Goal: Task Accomplishment & Management: Use online tool/utility

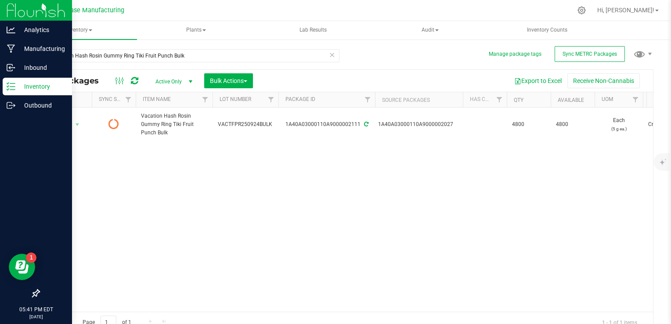
click at [12, 91] on div "Inventory" at bounding box center [37, 87] width 69 height 18
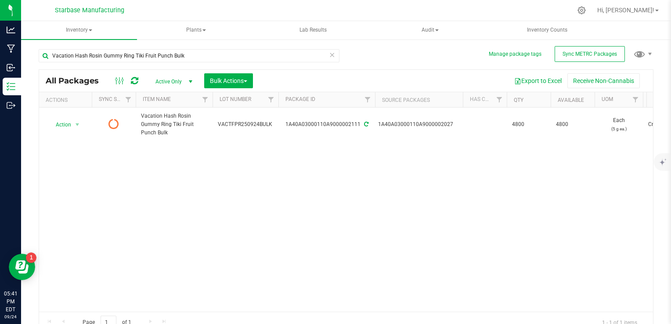
click at [330, 54] on icon at bounding box center [332, 54] width 6 height 11
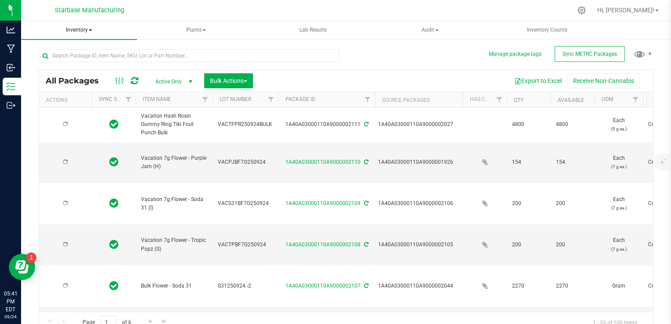
type input "[DATE]"
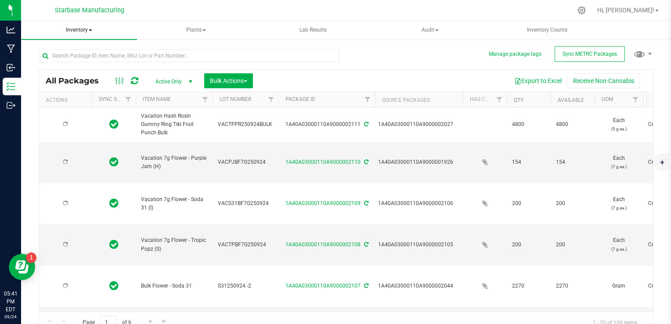
type input "[DATE]"
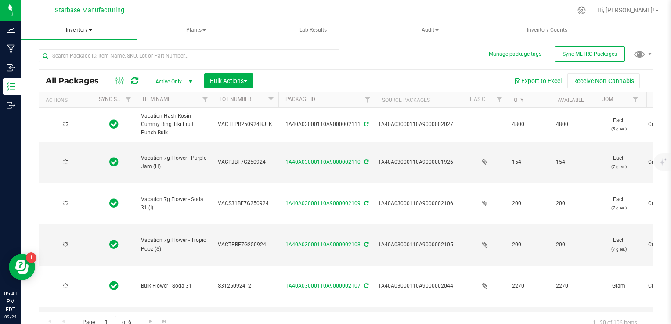
type input "[DATE]"
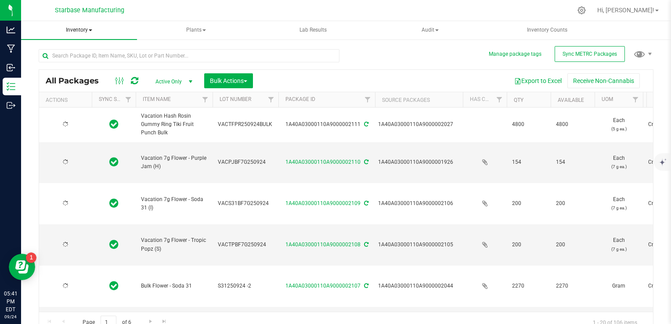
type input "[DATE]"
click at [85, 30] on span "Inventory" at bounding box center [79, 30] width 116 height 18
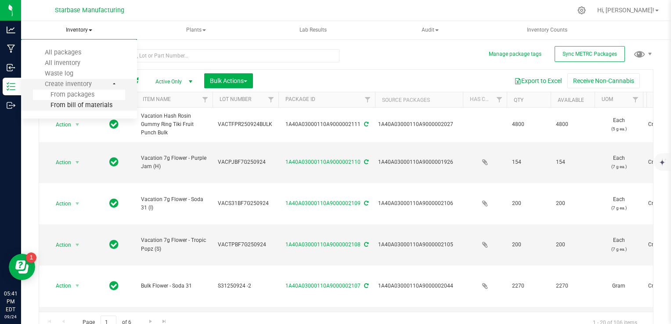
click at [75, 106] on span "From bill of materials" at bounding box center [72, 104] width 79 height 7
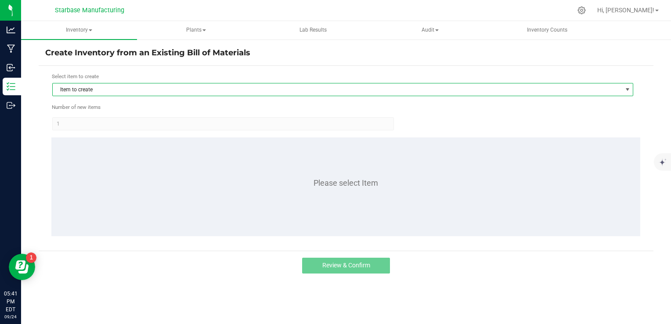
click at [150, 86] on span "Item to create" at bounding box center [337, 89] width 569 height 12
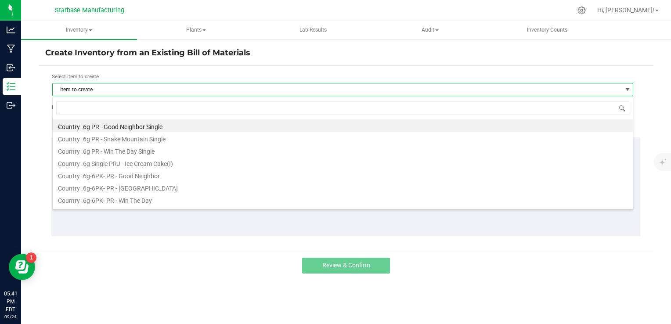
scroll to position [13, 581]
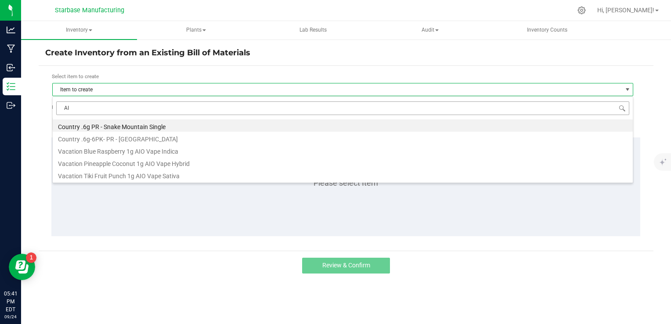
type input "A"
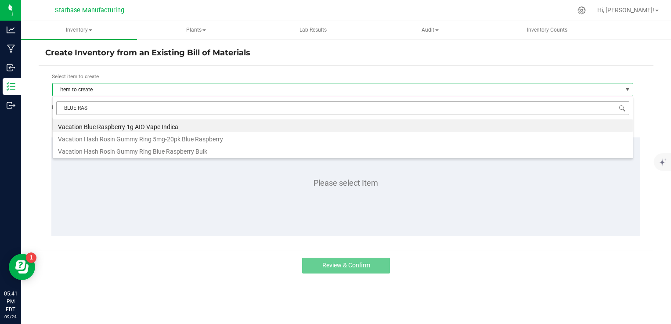
type input "BLUE RASP"
click at [116, 69] on div "Select item to create Item to create Number of new items 1 Please select Item" at bounding box center [346, 158] width 615 height 185
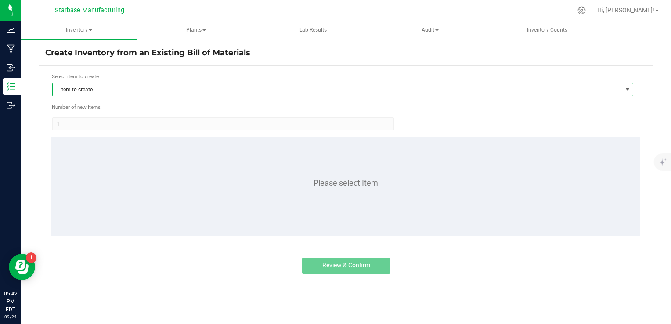
click at [114, 91] on span "Item to create" at bounding box center [337, 89] width 569 height 12
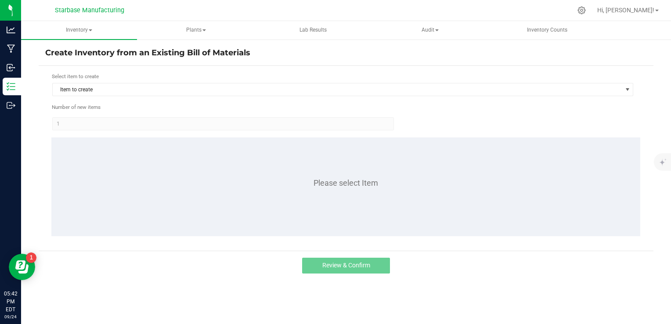
click at [154, 76] on div "Select item to create" at bounding box center [343, 76] width 582 height 8
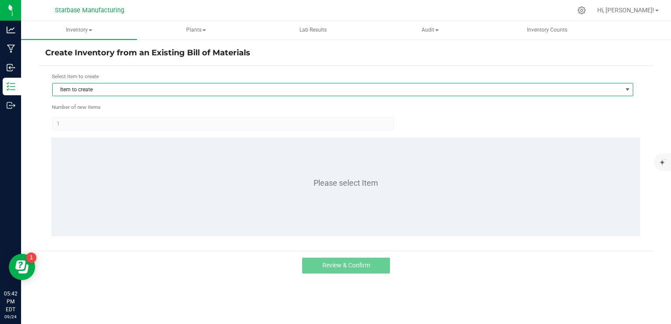
click at [146, 88] on span "Item to create" at bounding box center [337, 89] width 569 height 12
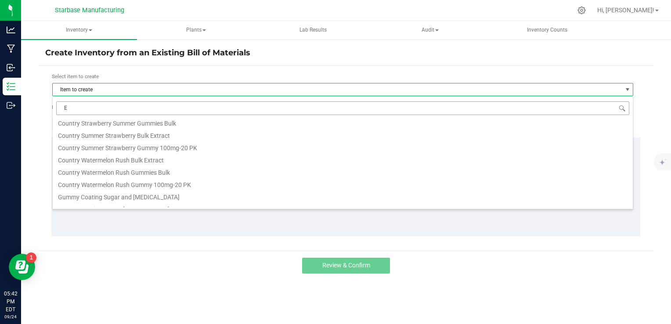
scroll to position [0, 0]
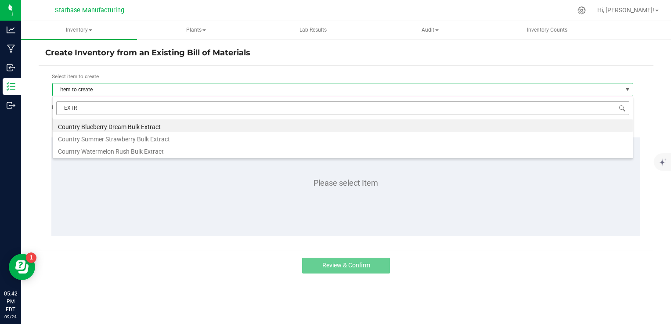
type input "EXT"
click at [127, 128] on li "Country Blueberry Dream Bulk Extract" at bounding box center [343, 125] width 580 height 12
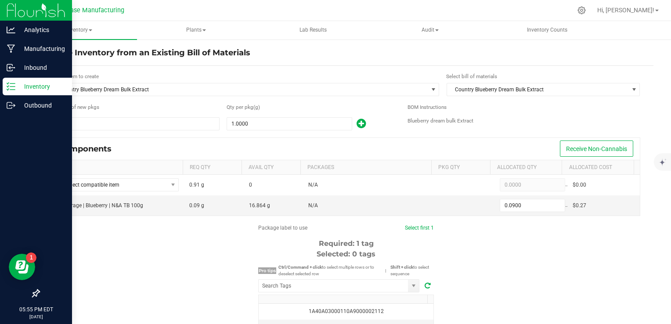
click at [26, 82] on p "Inventory" at bounding box center [41, 86] width 53 height 11
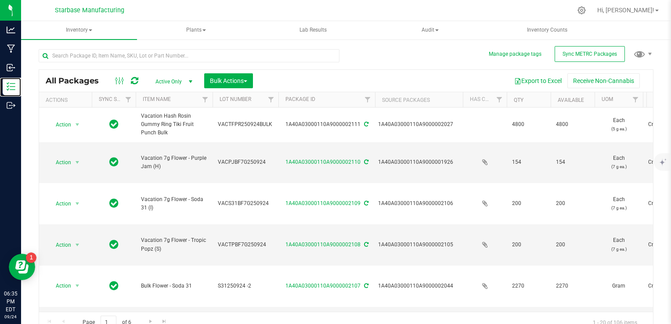
click at [0, 78] on link "Inventory" at bounding box center [10, 87] width 21 height 19
click at [76, 29] on span "Inventory" at bounding box center [79, 30] width 116 height 18
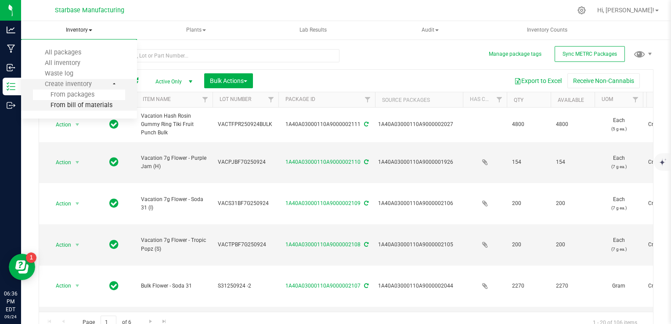
click at [70, 108] on span "From bill of materials" at bounding box center [72, 104] width 79 height 7
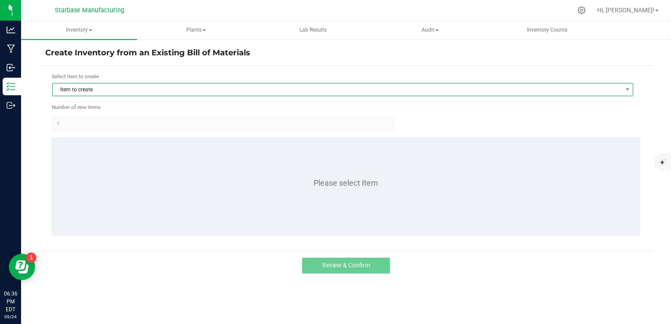
click at [119, 93] on span "Item to create" at bounding box center [337, 89] width 569 height 12
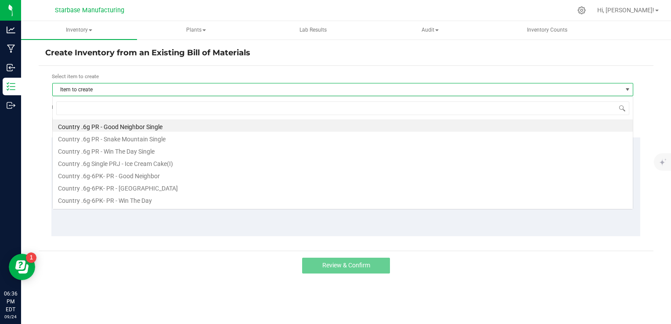
scroll to position [13, 581]
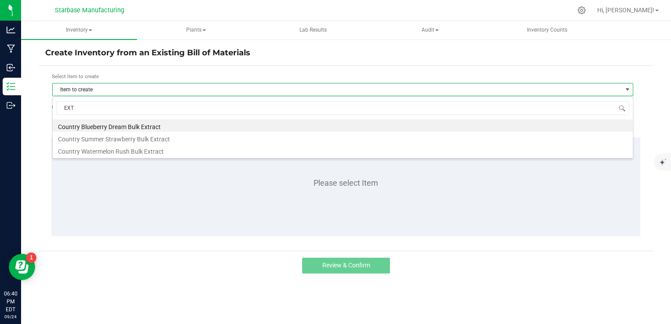
click at [114, 117] on span "EXT" at bounding box center [343, 108] width 580 height 21
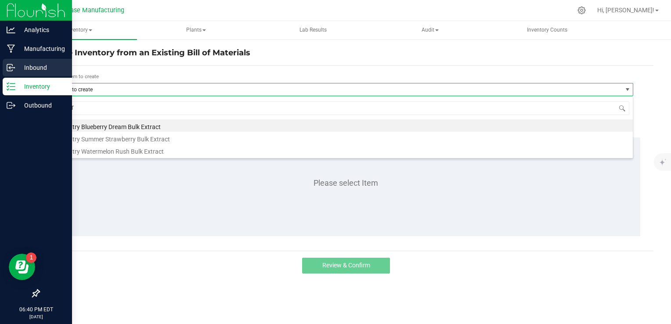
type input "EXT"
click at [20, 70] on p "Inbound" at bounding box center [41, 67] width 53 height 11
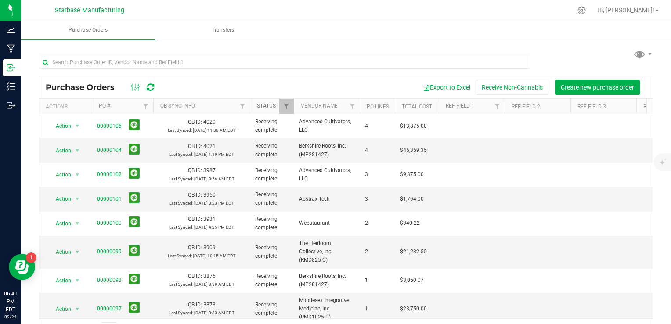
click at [262, 103] on link "Status" at bounding box center [266, 106] width 19 height 6
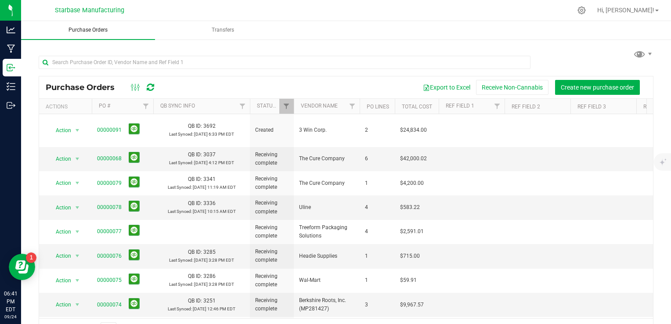
click at [84, 31] on span "Purchase Orders" at bounding box center [88, 29] width 63 height 7
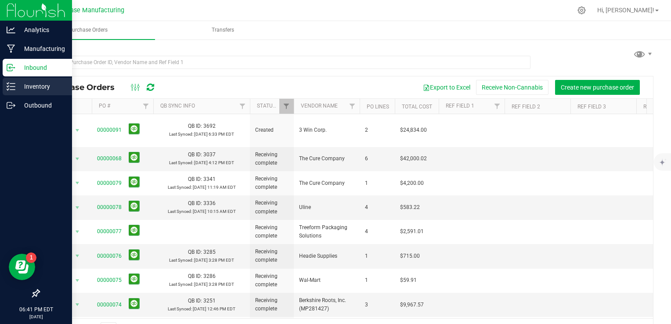
click at [9, 87] on icon at bounding box center [11, 86] width 9 height 9
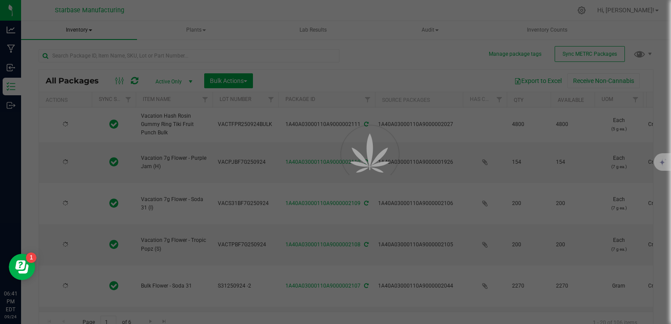
click at [81, 29] on div at bounding box center [335, 162] width 671 height 324
type input "[DATE]"
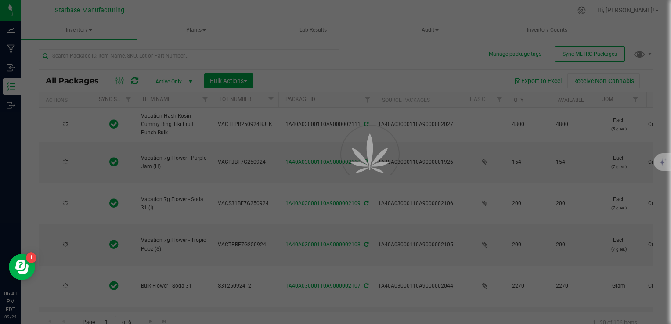
type input "[DATE]"
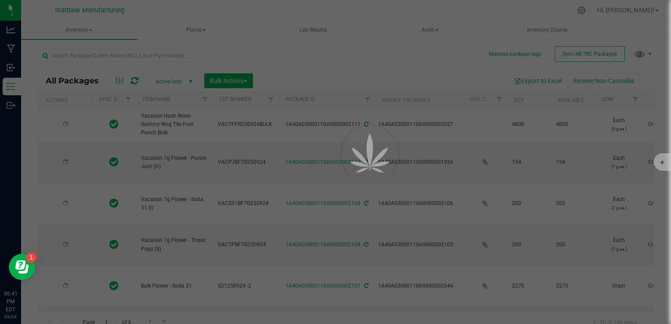
type input "[DATE]"
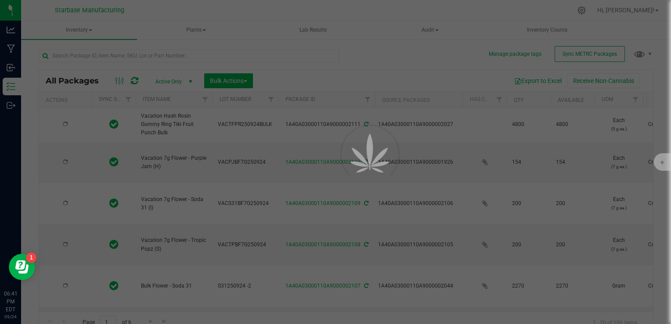
type input "[DATE]"
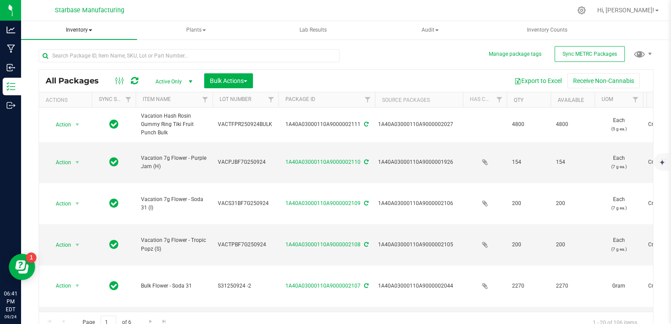
drag, startPoint x: 81, startPoint y: 31, endPoint x: 81, endPoint y: 40, distance: 8.8
click at [81, 30] on span "Inventory" at bounding box center [79, 30] width 116 height 18
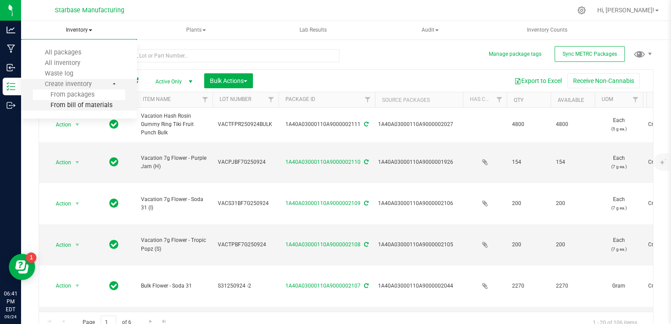
click at [83, 107] on span "From bill of materials" at bounding box center [72, 104] width 79 height 7
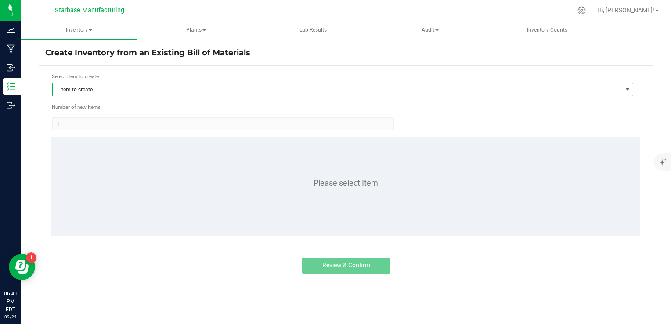
click at [147, 87] on span "Item to create" at bounding box center [337, 89] width 569 height 12
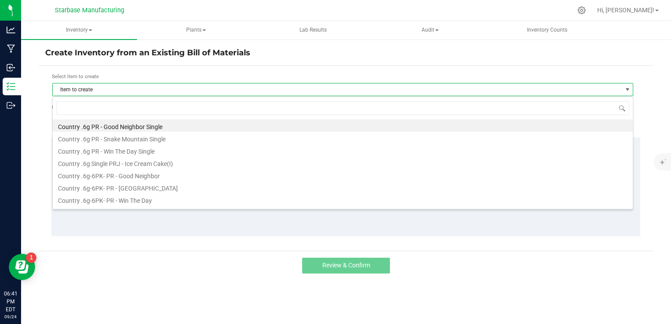
scroll to position [13, 581]
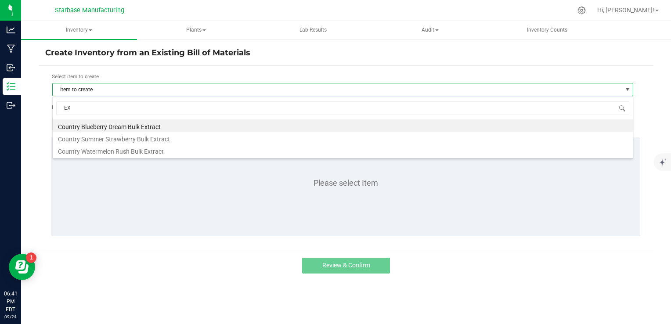
type input "EXT"
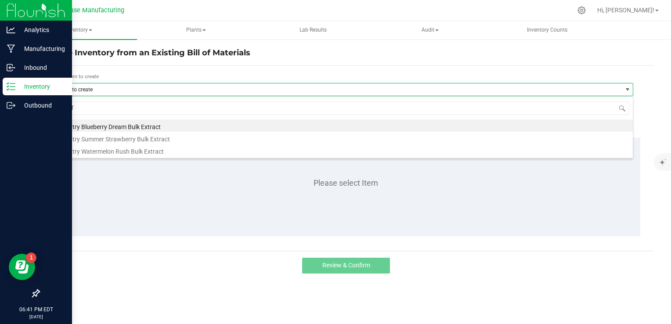
click at [16, 89] on p "Inventory" at bounding box center [41, 86] width 53 height 11
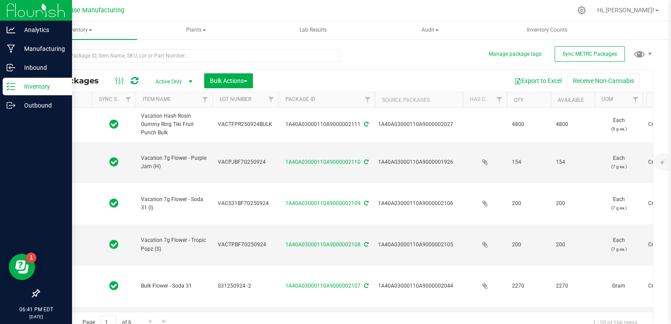
type input "[DATE]"
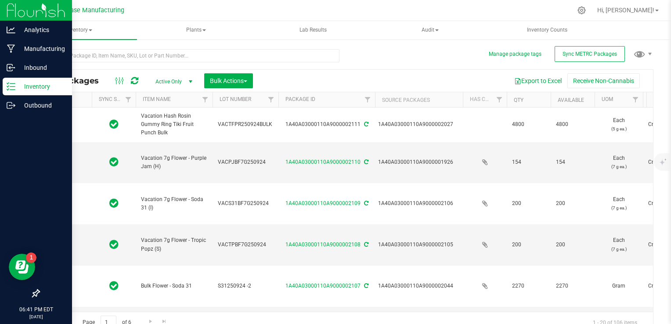
type input "[DATE]"
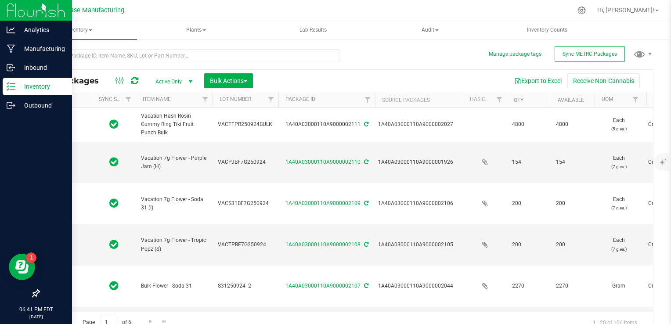
type input "[DATE]"
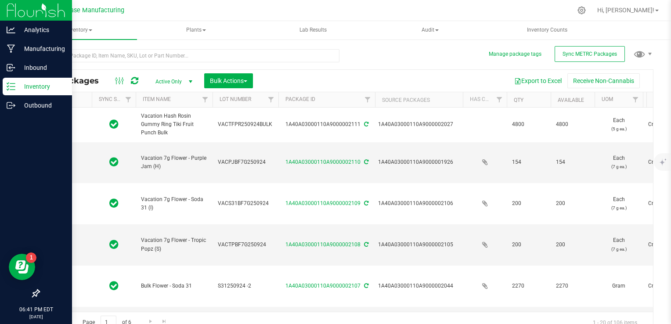
type input "[DATE]"
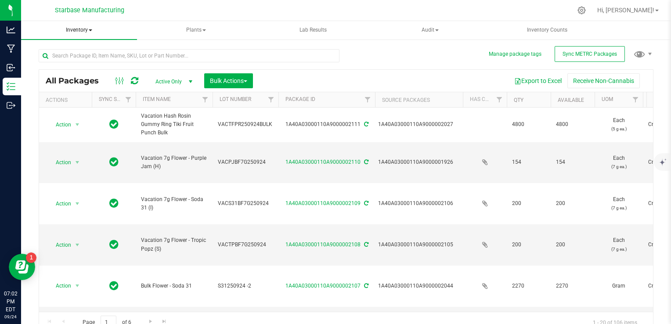
click at [93, 33] on span "Inventory" at bounding box center [79, 30] width 116 height 18
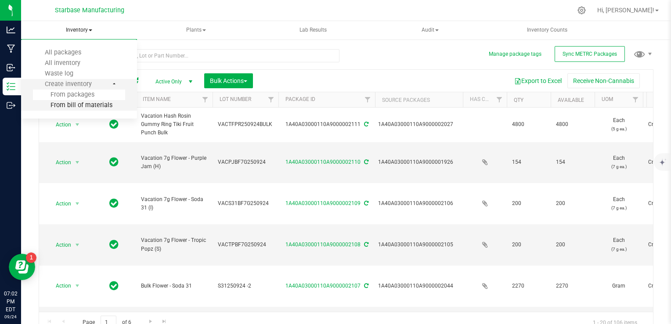
click at [82, 108] on span "From bill of materials" at bounding box center [72, 104] width 79 height 7
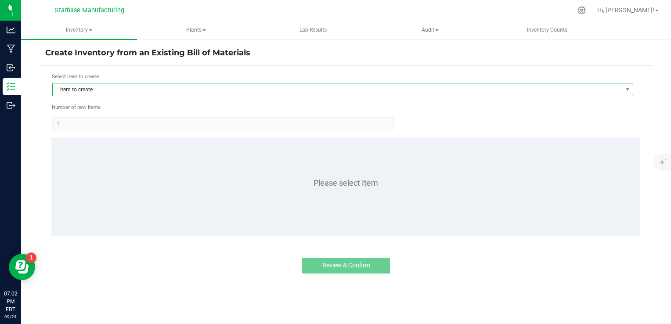
click at [95, 85] on span "Item to create" at bounding box center [337, 89] width 569 height 12
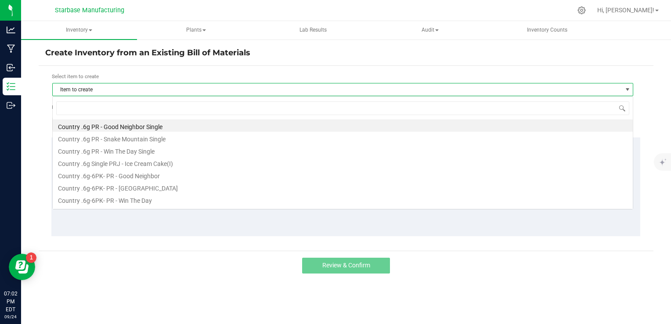
scroll to position [13, 581]
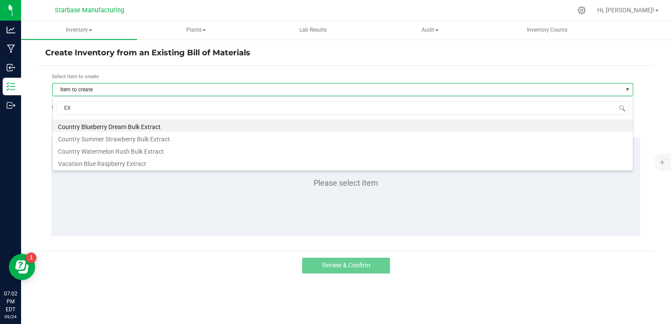
type input "EXT"
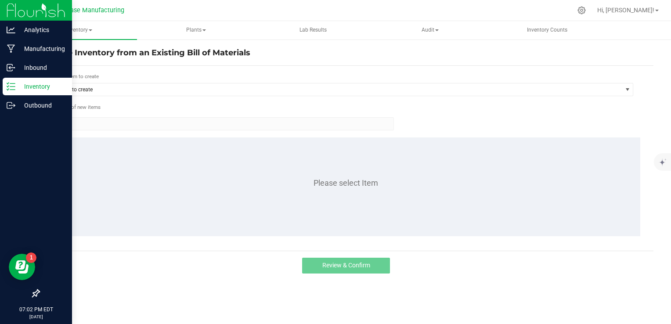
click at [23, 82] on p "Inventory" at bounding box center [41, 86] width 53 height 11
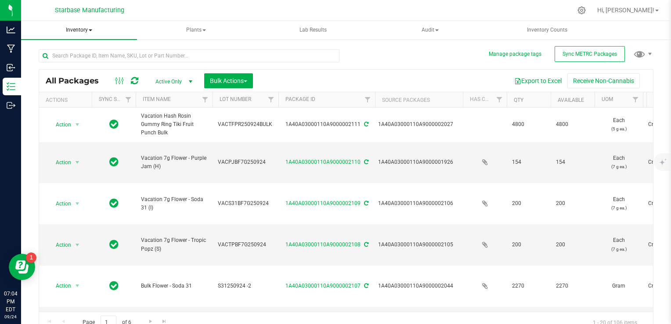
click at [87, 29] on span "Inventory" at bounding box center [79, 30] width 116 height 18
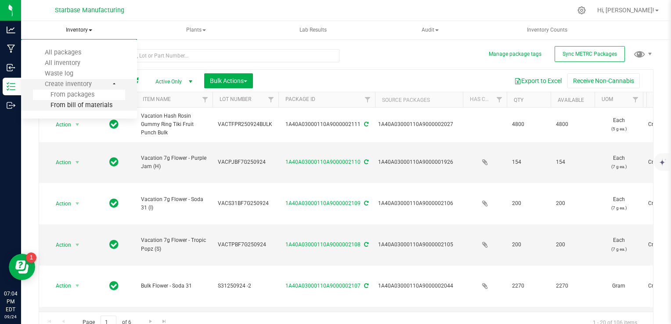
click at [76, 103] on span "From bill of materials" at bounding box center [72, 104] width 79 height 7
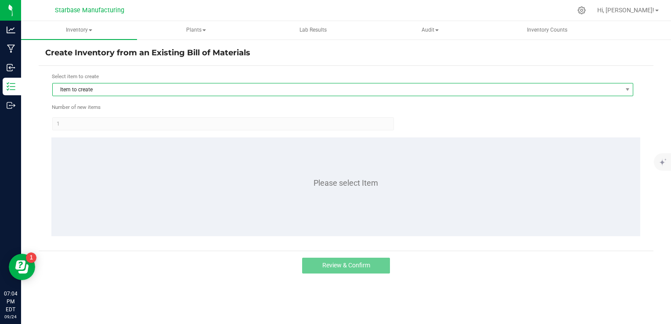
click at [118, 89] on span "Item to create" at bounding box center [337, 89] width 569 height 12
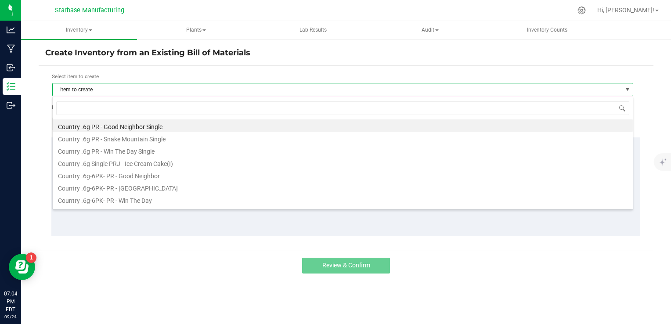
scroll to position [13, 581]
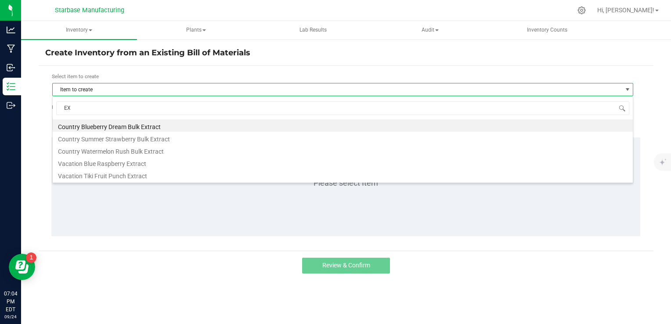
type input "EXT"
click at [130, 68] on div "Select item to create Item to create Number of new items 1 Please select Item" at bounding box center [346, 158] width 615 height 185
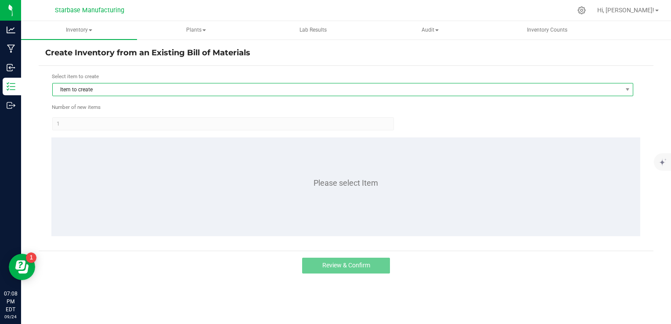
click at [119, 85] on span "Item to create" at bounding box center [337, 89] width 569 height 12
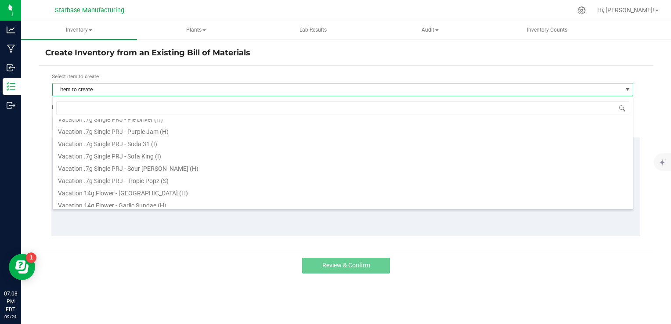
scroll to position [483, 0]
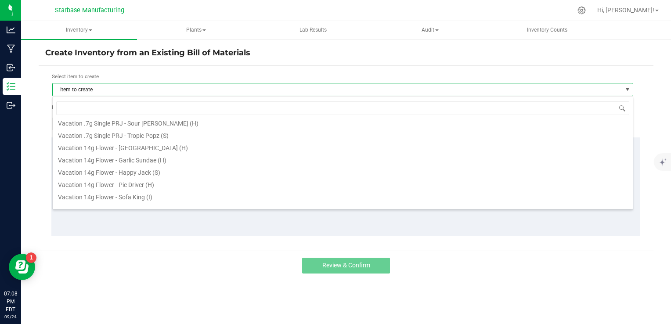
click at [124, 162] on li "Vacation 14g Flower - Garlic Sundae (H)" at bounding box center [343, 159] width 580 height 12
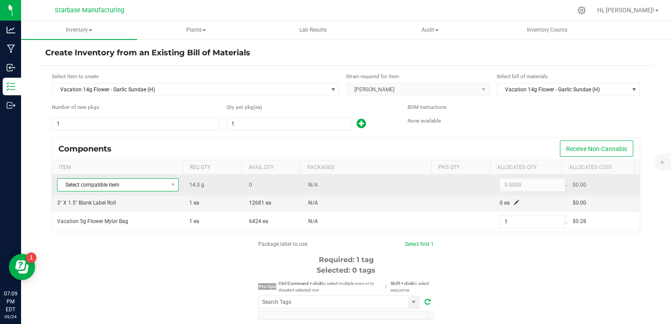
click at [163, 184] on span "Select compatible item" at bounding box center [113, 185] width 110 height 12
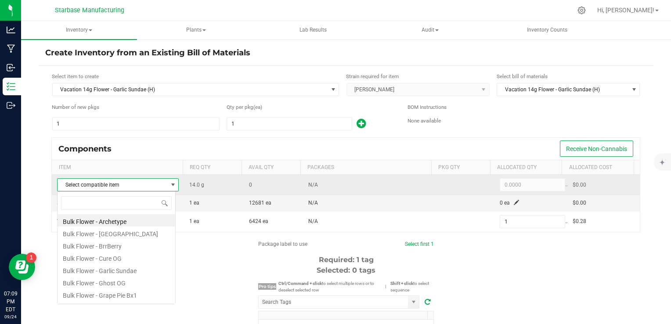
scroll to position [13, 118]
click at [163, 184] on span "Select compatible item" at bounding box center [113, 185] width 110 height 12
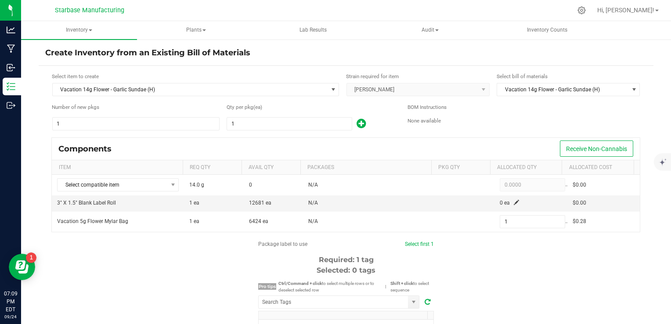
click at [220, 148] on div "Components Receive Non-Cannabis" at bounding box center [346, 149] width 588 height 22
click at [86, 30] on span "Inventory" at bounding box center [79, 30] width 116 height 18
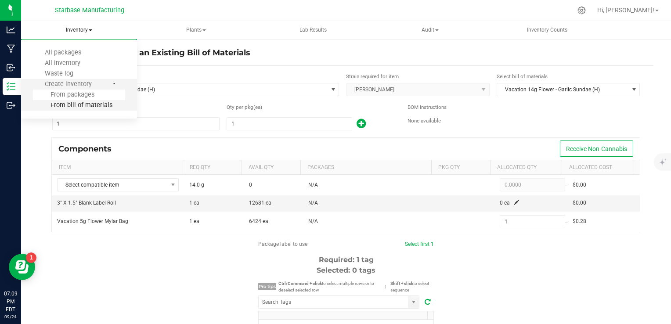
click at [76, 103] on span "From bill of materials" at bounding box center [72, 104] width 79 height 7
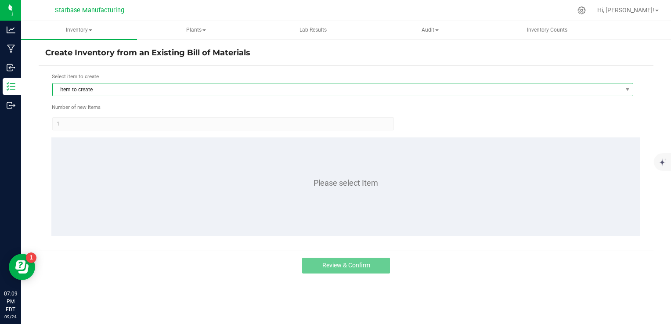
click at [80, 92] on span "Item to create" at bounding box center [337, 89] width 569 height 12
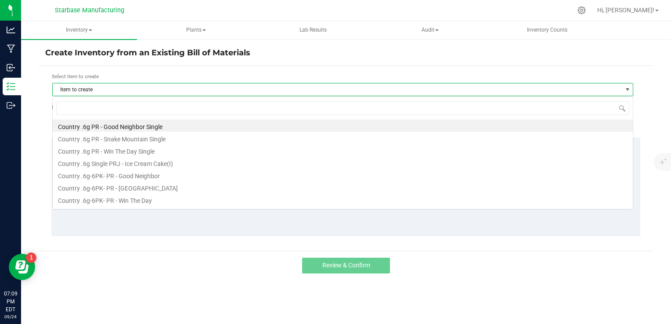
scroll to position [13, 581]
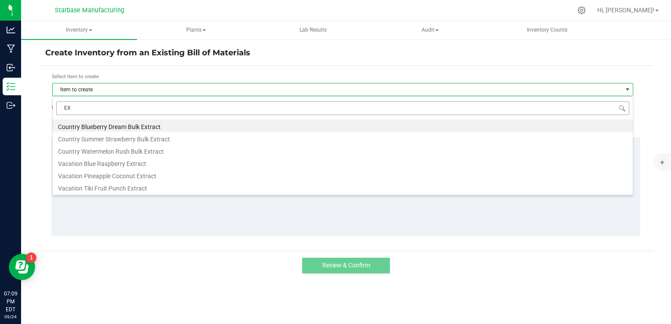
type input "EXT"
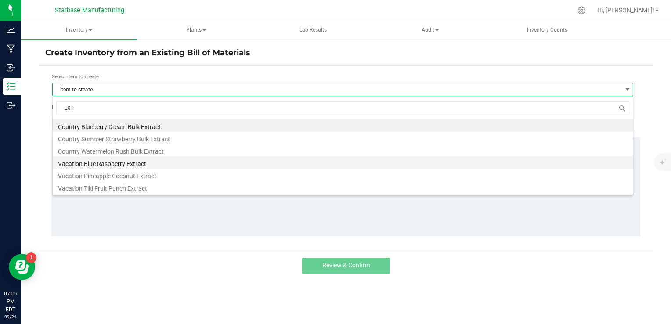
click at [119, 166] on li "Vacation Blue Raspberry Extract" at bounding box center [343, 162] width 580 height 12
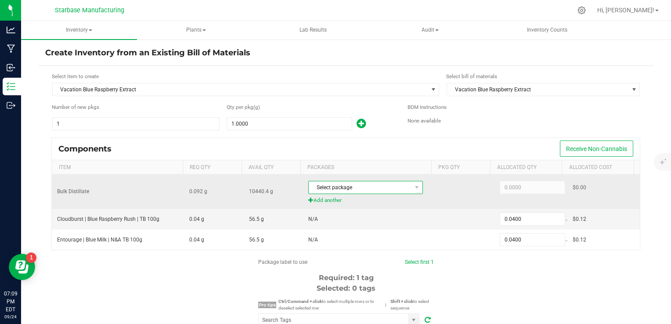
click at [332, 186] on span "Select package" at bounding box center [360, 187] width 103 height 12
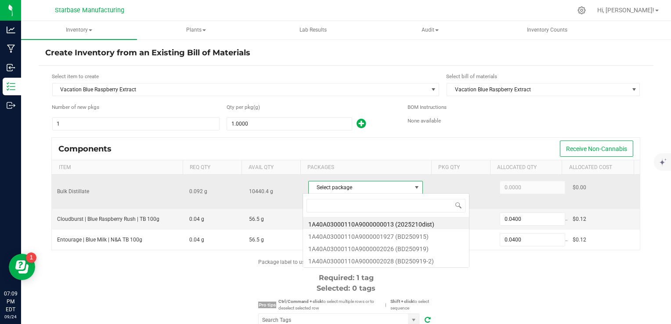
scroll to position [13, 111]
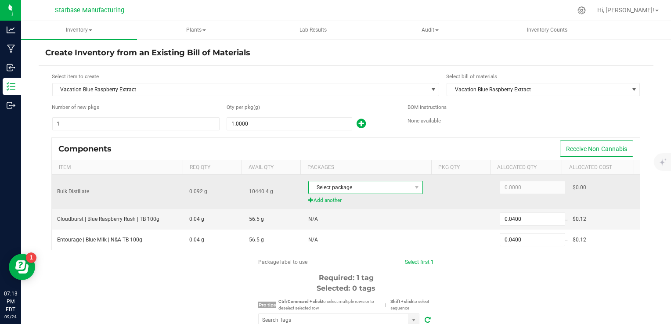
click at [334, 191] on span "Select package" at bounding box center [360, 187] width 103 height 12
click at [329, 189] on span "Select package" at bounding box center [360, 187] width 103 height 12
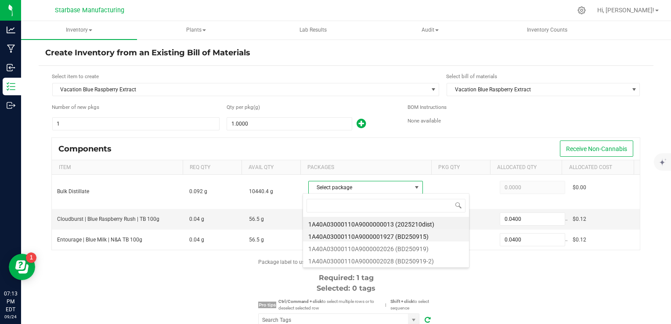
click at [342, 236] on li "1A40A03000110A9000001927 (BD250915)" at bounding box center [386, 235] width 166 height 12
type input "0.0920"
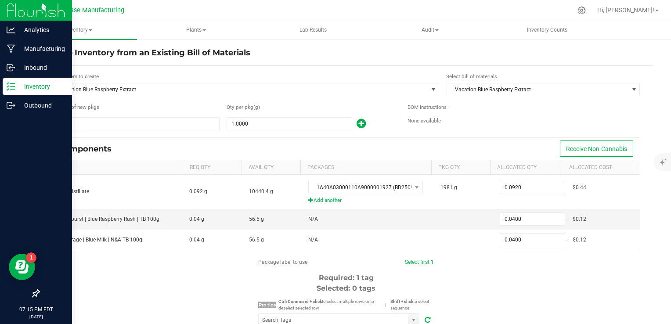
click at [26, 85] on p "Inventory" at bounding box center [41, 86] width 53 height 11
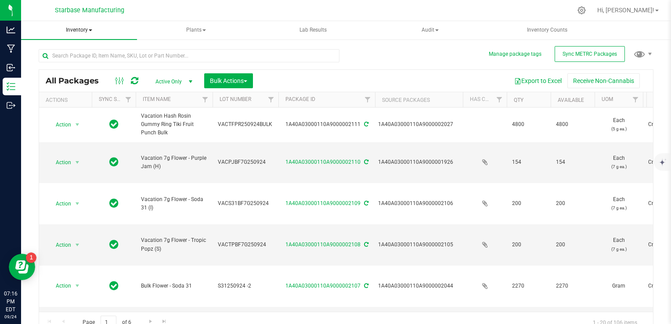
click at [76, 27] on span "Inventory" at bounding box center [79, 30] width 116 height 18
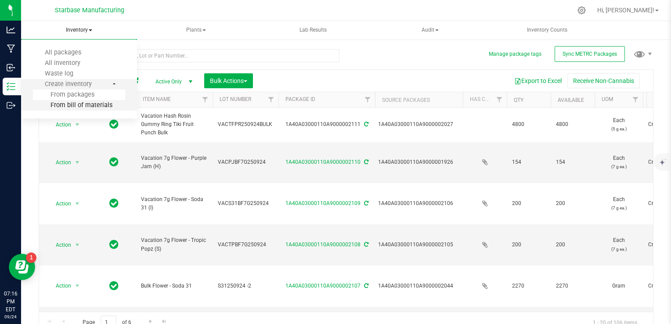
click at [83, 103] on span "From bill of materials" at bounding box center [72, 104] width 79 height 7
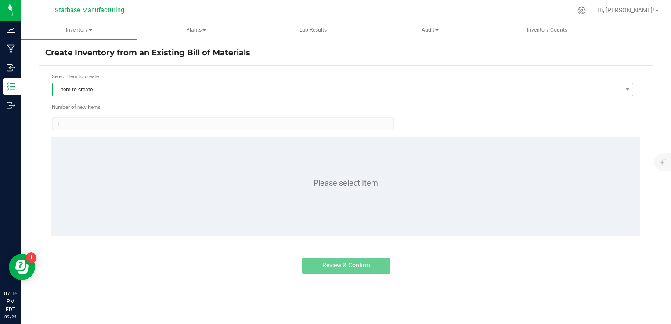
click at [113, 93] on span "Item to create" at bounding box center [337, 89] width 569 height 12
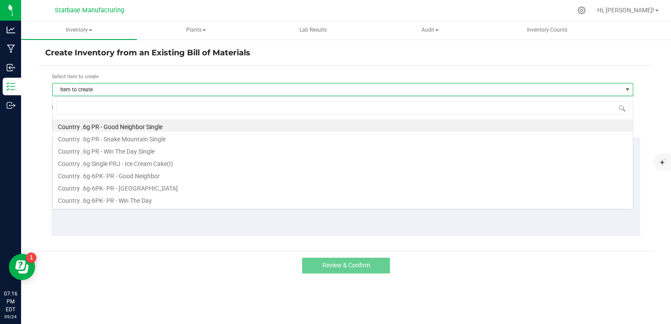
scroll to position [13, 581]
click at [107, 111] on input at bounding box center [342, 108] width 573 height 14
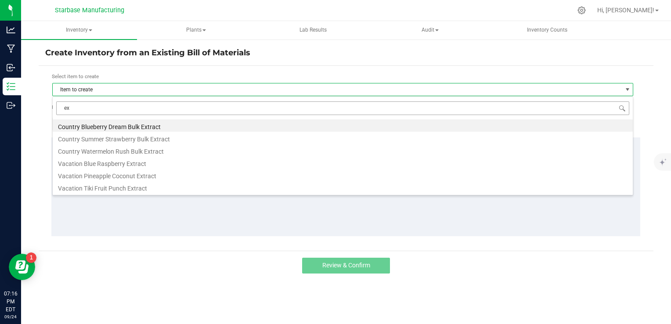
type input "ext"
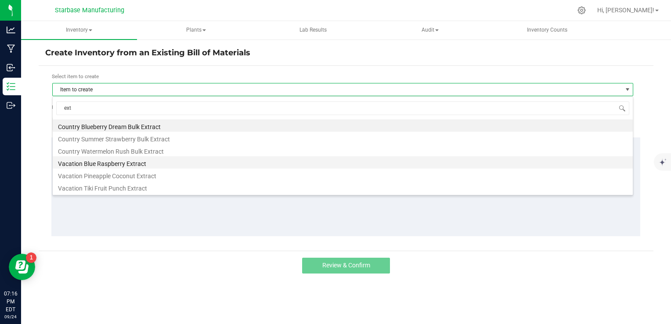
click at [118, 166] on li "Vacation Blue Raspberry Extract" at bounding box center [343, 162] width 580 height 12
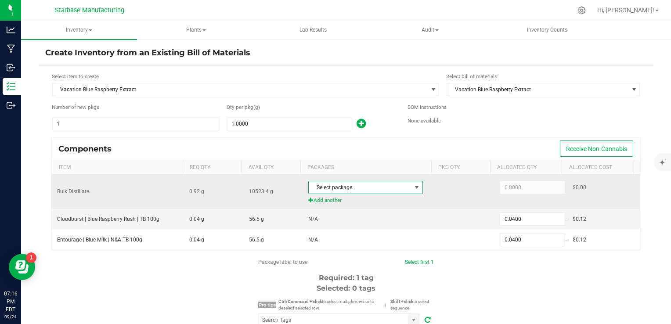
click at [352, 188] on span "Select package" at bounding box center [360, 187] width 103 height 12
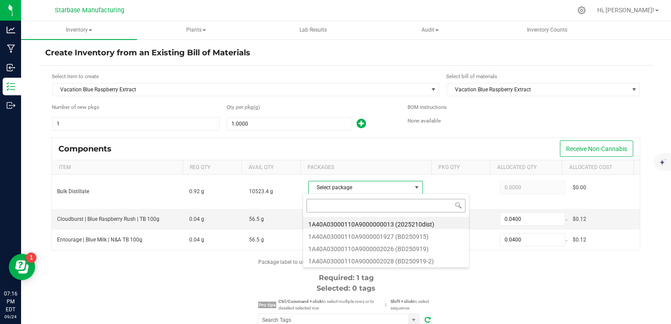
scroll to position [13, 111]
click at [358, 238] on li "1A40A03000110A9000001927 (BD250915)" at bounding box center [386, 235] width 166 height 12
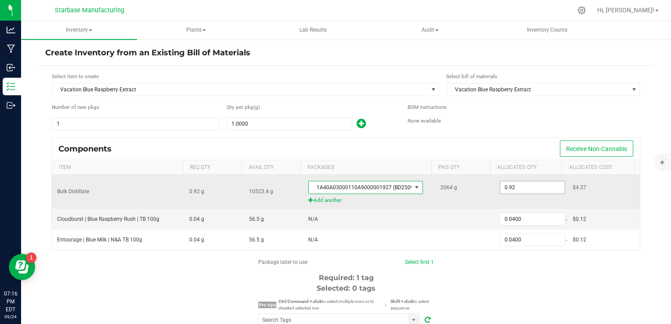
click at [519, 184] on input "0.92" at bounding box center [532, 187] width 65 height 12
click at [510, 184] on input "0.92" at bounding box center [532, 187] width 65 height 12
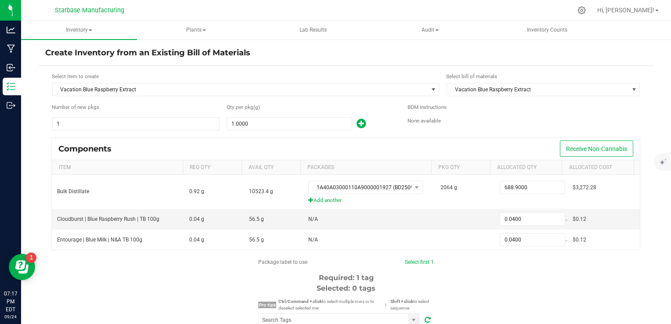
click at [507, 144] on div "Components Receive Non-Cannabis" at bounding box center [346, 149] width 588 height 22
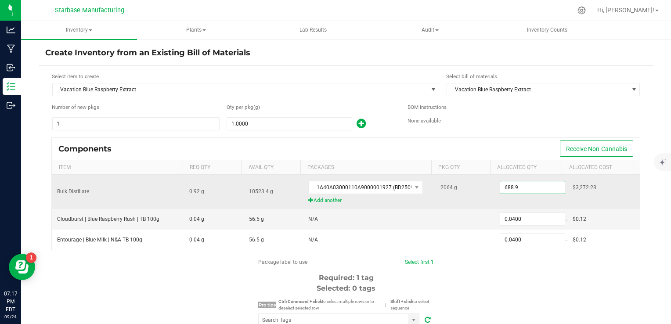
click at [516, 189] on input "688.9" at bounding box center [532, 187] width 65 height 12
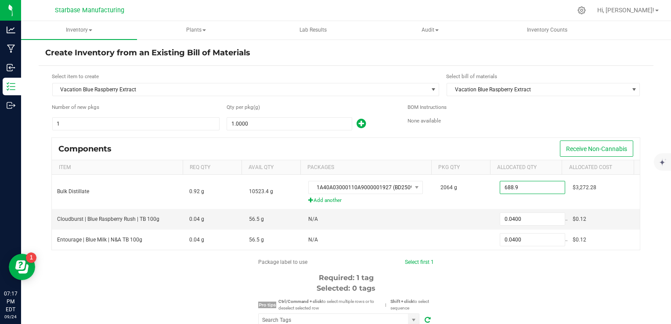
type input "688.9000"
click at [508, 127] on div "BOM Instructions None available" at bounding box center [523, 117] width 233 height 28
click at [290, 120] on input "1" at bounding box center [289, 124] width 125 height 12
type input "7"
type input "0.2800"
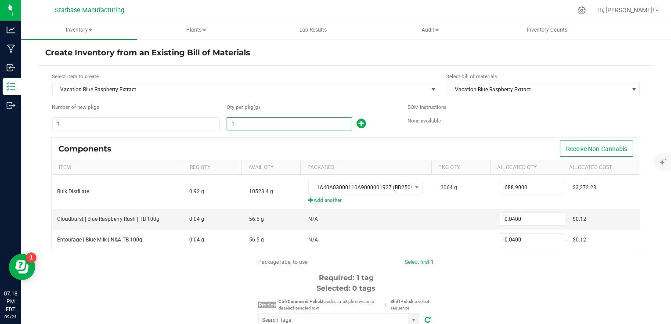
type input "0.2800"
type input "78"
type input "3.1200"
type input "788"
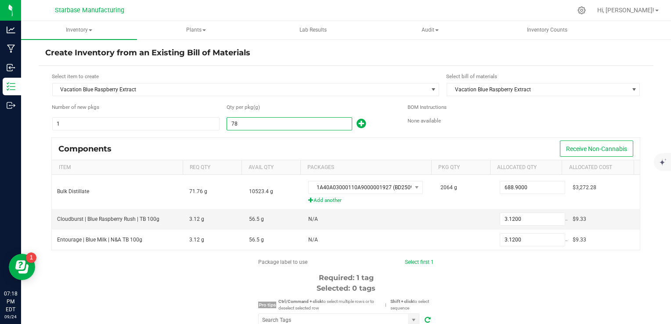
type input "31.5200"
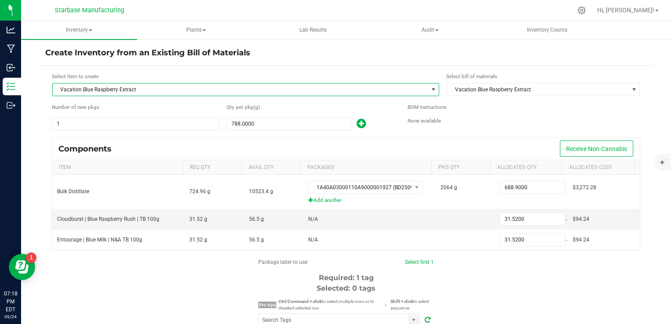
click at [233, 92] on span "Vacation Blue Raspberry Extract" at bounding box center [240, 89] width 375 height 12
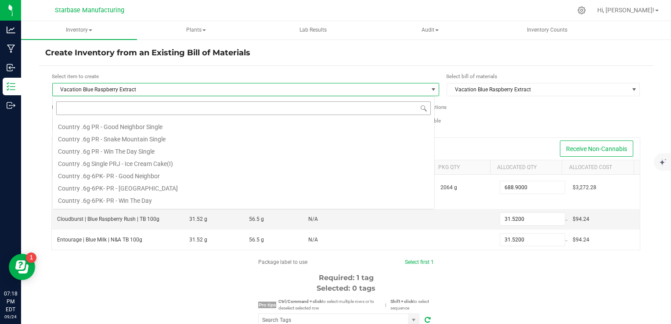
scroll to position [13, 383]
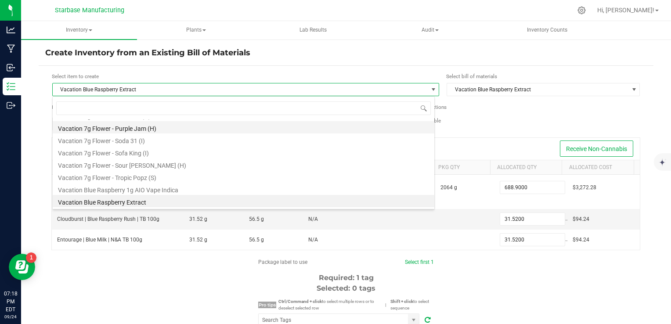
click at [209, 130] on li "Vacation 7g Flower - Purple Jam (H)" at bounding box center [244, 127] width 382 height 12
type input "788"
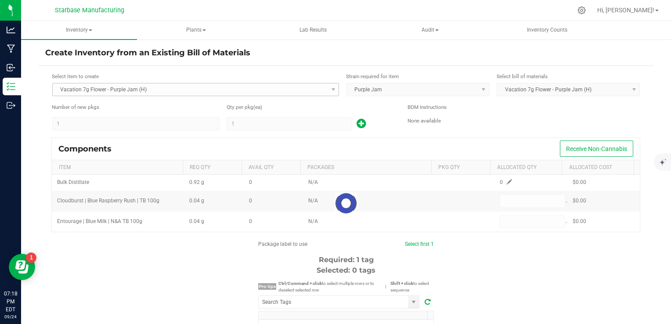
type input "1"
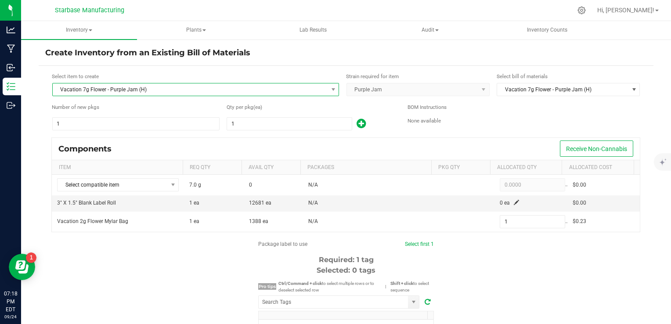
click at [203, 94] on span "Vacation 7g Flower - Purple Jam (H)" at bounding box center [190, 89] width 275 height 12
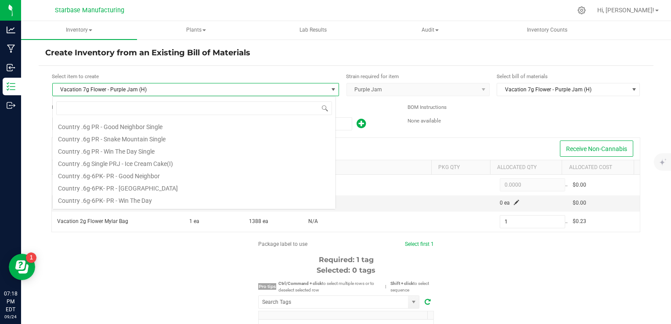
scroll to position [13, 283]
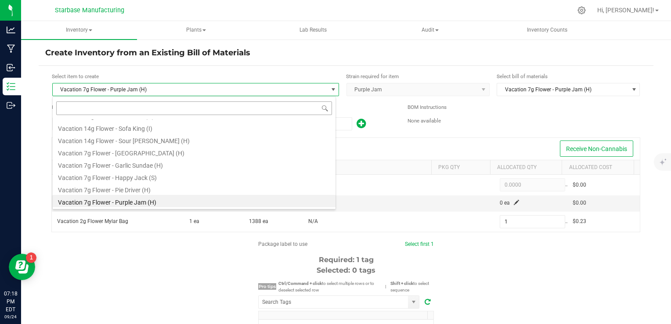
click at [198, 108] on input at bounding box center [194, 108] width 276 height 14
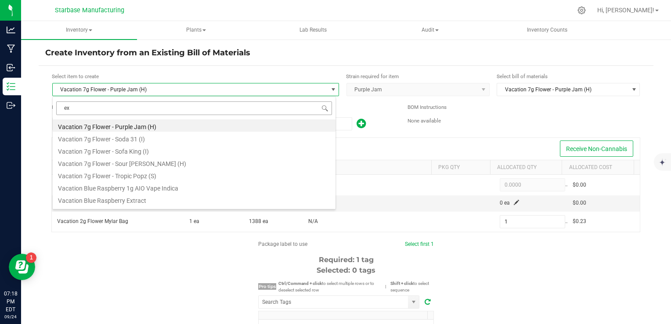
scroll to position [0, 0]
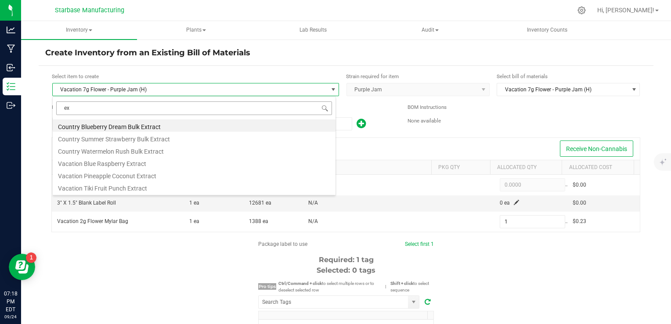
type input "ext"
click at [152, 162] on li "Vacation Blue Raspberry Extract" at bounding box center [194, 162] width 283 height 12
type input "1.0000"
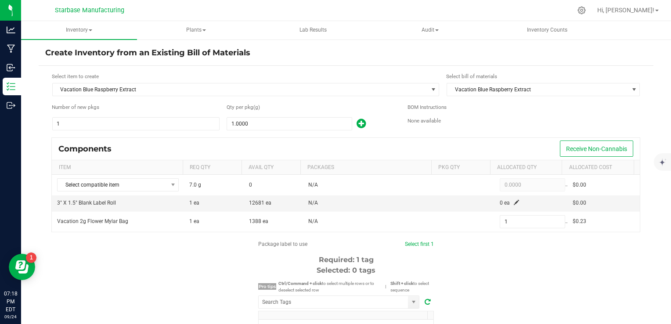
type input "0.0400"
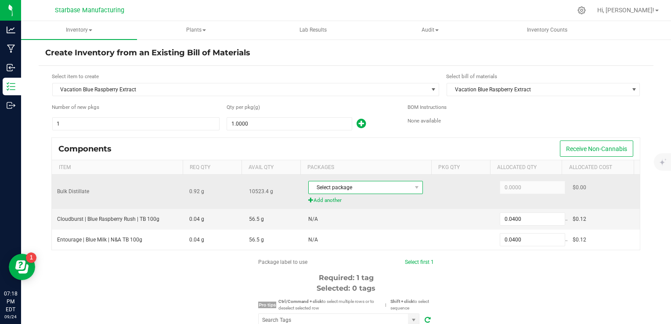
click at [392, 185] on span "Select package" at bounding box center [360, 187] width 103 height 12
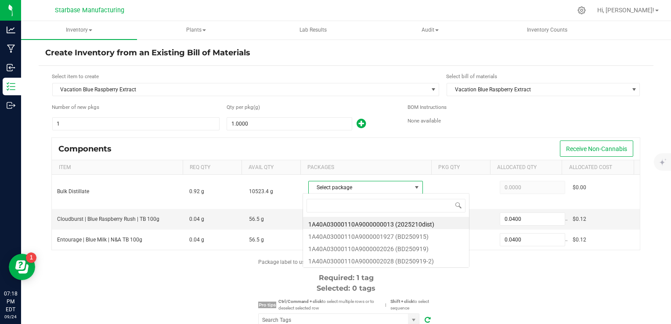
scroll to position [13, 111]
click at [391, 232] on li "1A40A03000110A9000001927 (BD250915)" at bounding box center [386, 235] width 166 height 12
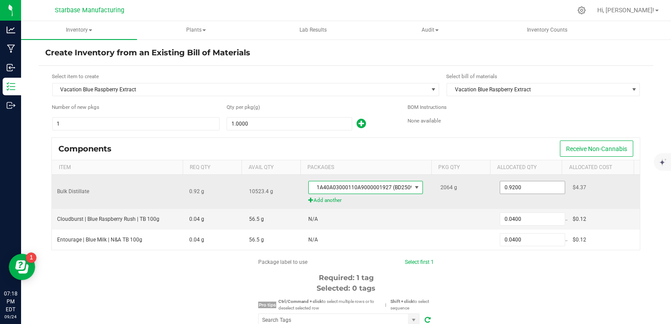
type input "0.92"
click at [509, 187] on input "0.92" at bounding box center [532, 187] width 65 height 12
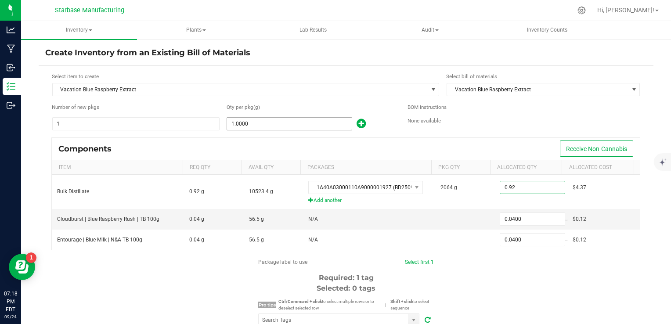
type input "1"
type input "0.9200"
click at [274, 126] on input "1" at bounding box center [289, 124] width 125 height 12
type input "7"
type input "0.2800"
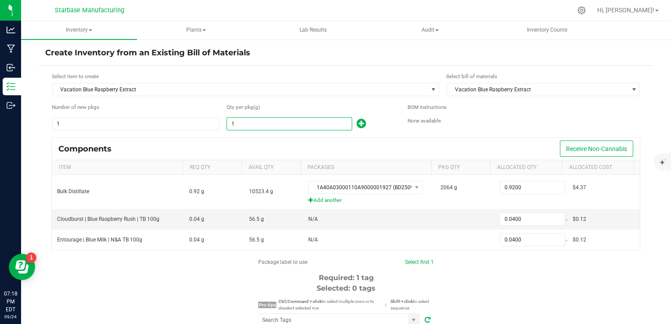
type input "0.2800"
type input "74"
type input "2.9600"
type input "749"
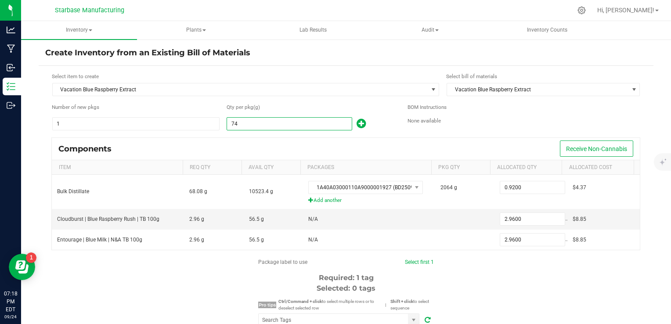
type input "29.9600"
type input "74"
type input "2.9600"
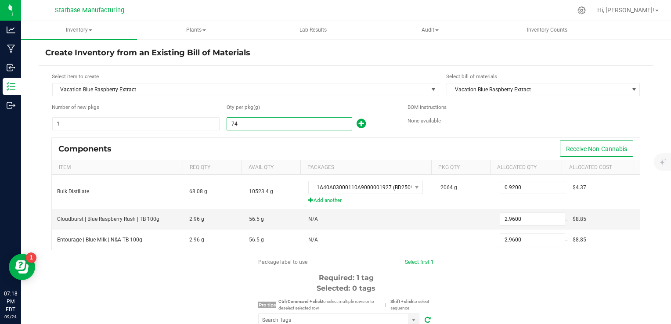
type input "748"
type input "29.9200"
type input "74"
type input "2.9600"
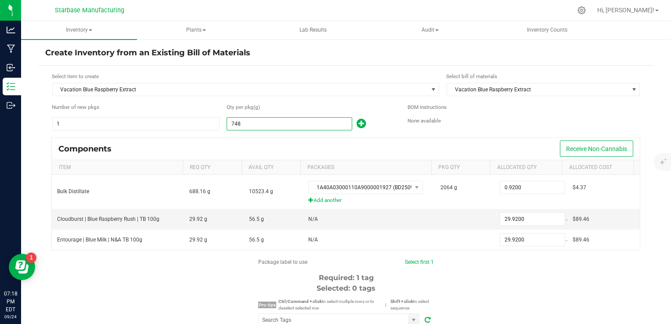
type input "2.9600"
type input "749"
type input "29.9600"
type input "74"
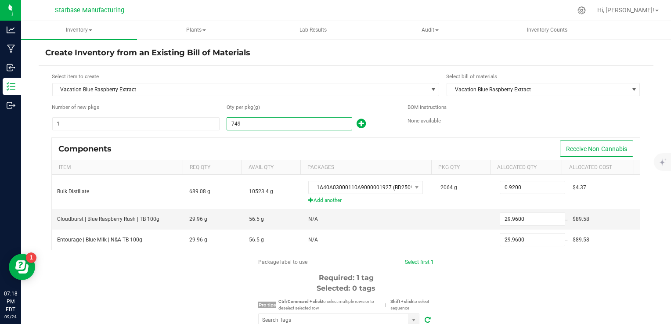
type input "2.9600"
type input "748"
type input "29.9200"
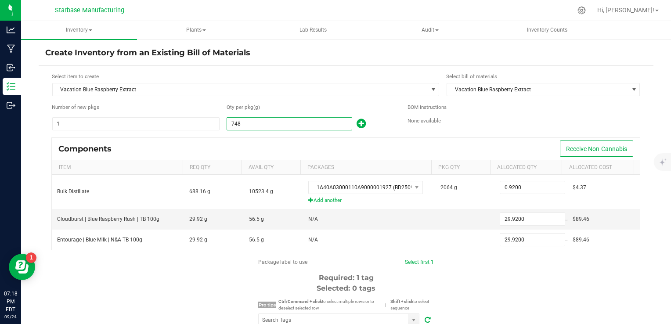
type input "748.0000"
click at [261, 142] on div "Components Receive Non-Cannabis" at bounding box center [346, 149] width 588 height 22
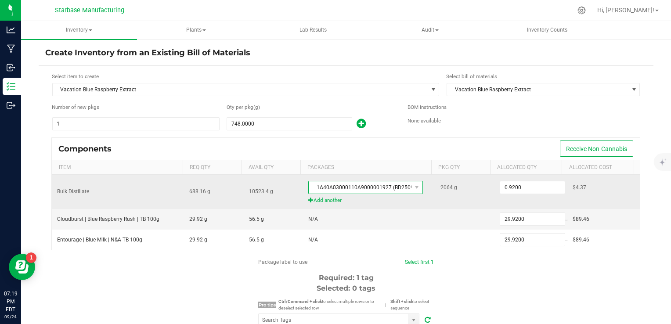
click at [397, 188] on span "1A40A03000110A9000001927 (BD250915)" at bounding box center [360, 187] width 103 height 12
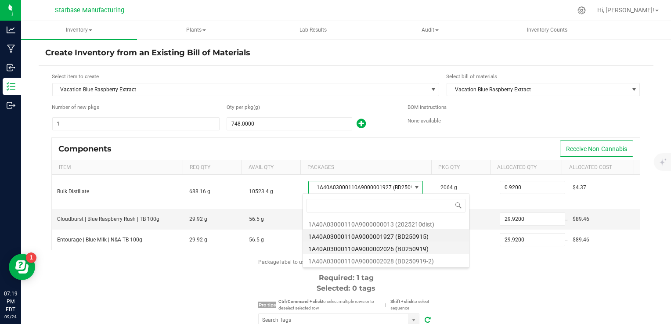
click at [382, 248] on li "1A40A03000110A9000002026 (BD250919)" at bounding box center [386, 247] width 166 height 12
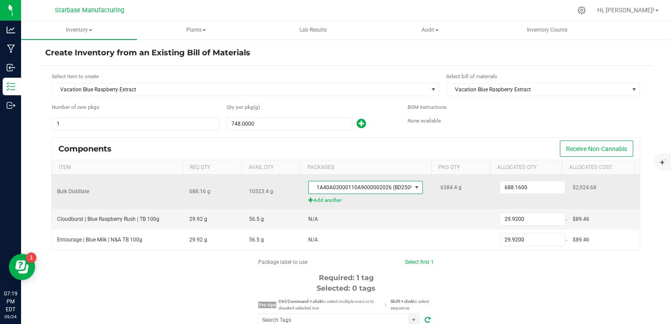
click at [377, 187] on span "1A40A03000110A9000002026 (BD250919)" at bounding box center [360, 187] width 103 height 12
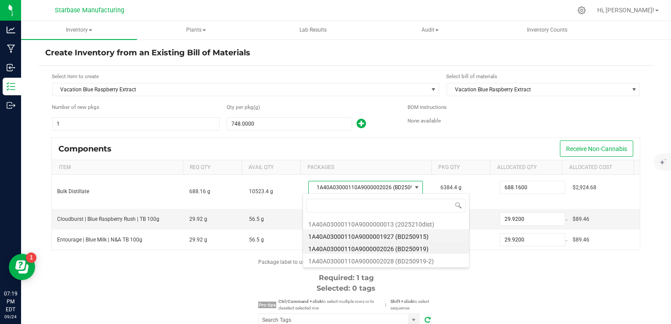
click at [375, 233] on li "1A40A03000110A9000001927 (BD250915)" at bounding box center [386, 235] width 166 height 12
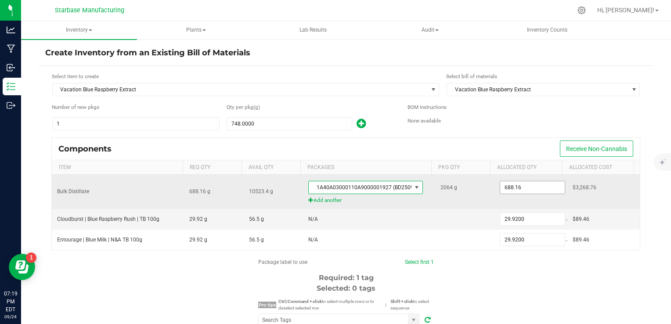
click at [522, 187] on input "688.16" at bounding box center [532, 187] width 65 height 12
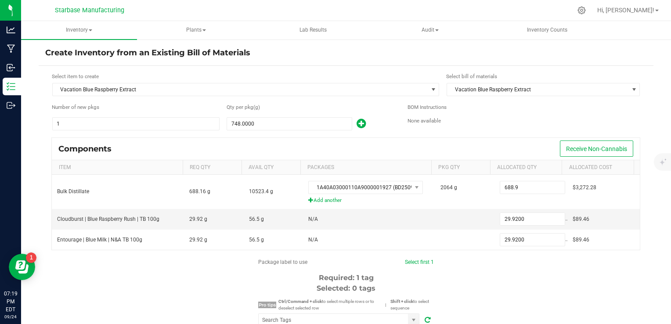
type input "688.9000"
click at [522, 138] on div "Components Receive Non-Cannabis" at bounding box center [346, 149] width 588 height 22
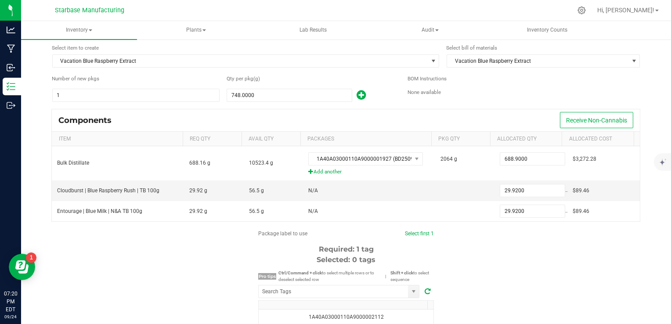
scroll to position [44, 0]
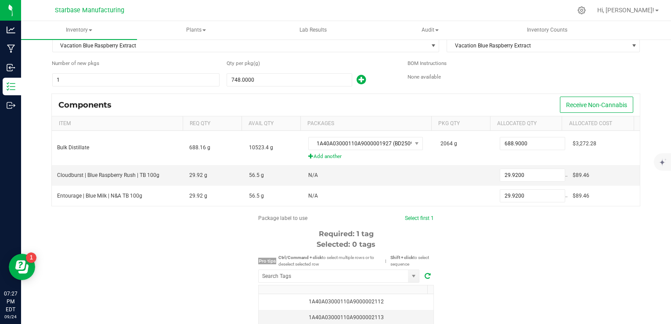
click at [546, 263] on div "Package label to use Select first 1 Required: 1 tag Selected: 0 tags Pro tips C…" at bounding box center [346, 297] width 615 height 167
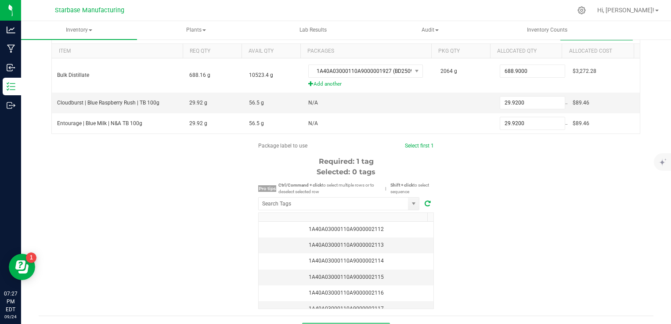
scroll to position [132, 0]
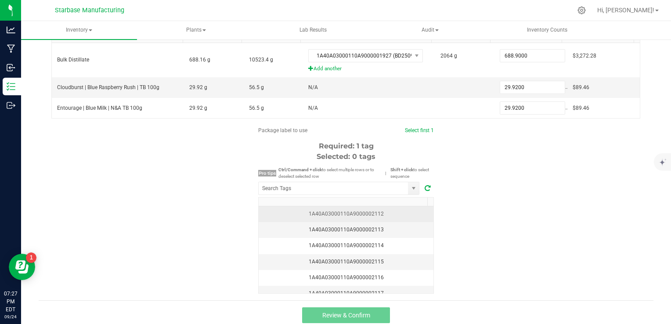
click at [389, 212] on div "1A40A03000110A9000002112" at bounding box center [346, 214] width 164 height 8
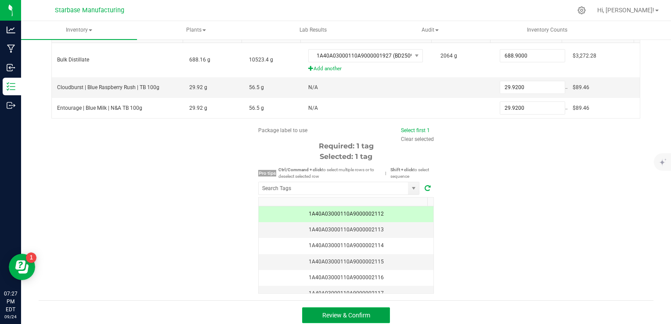
click at [381, 315] on button "Review & Confirm" at bounding box center [346, 315] width 88 height 16
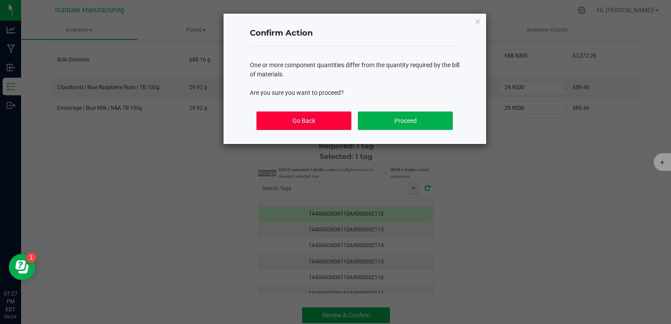
click at [332, 125] on button "Go Back" at bounding box center [303, 121] width 94 height 18
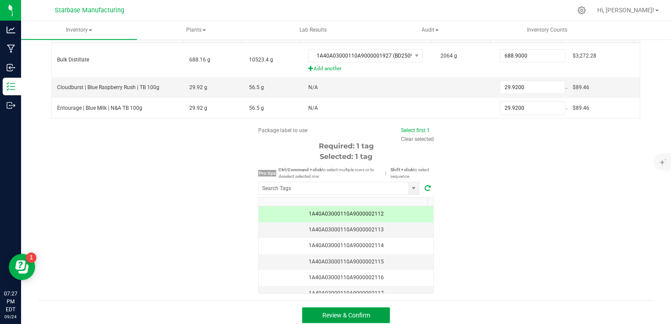
click at [369, 311] on button "Review & Confirm" at bounding box center [346, 315] width 88 height 16
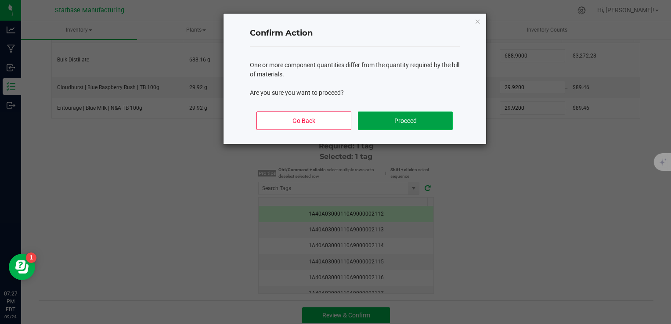
click at [407, 121] on button "Proceed" at bounding box center [405, 121] width 94 height 18
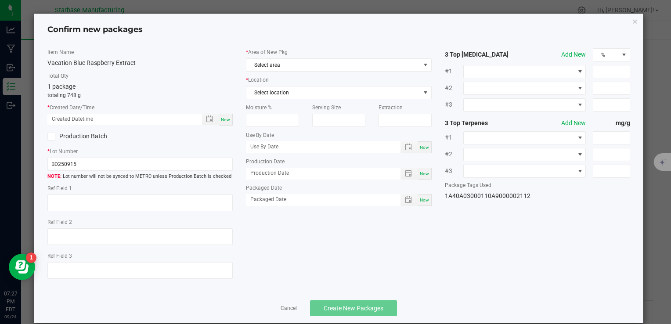
click at [221, 120] on span "Now" at bounding box center [225, 119] width 9 height 5
type input "[DATE] 07:27 PM"
click at [167, 158] on input "BD250915" at bounding box center [139, 164] width 185 height 13
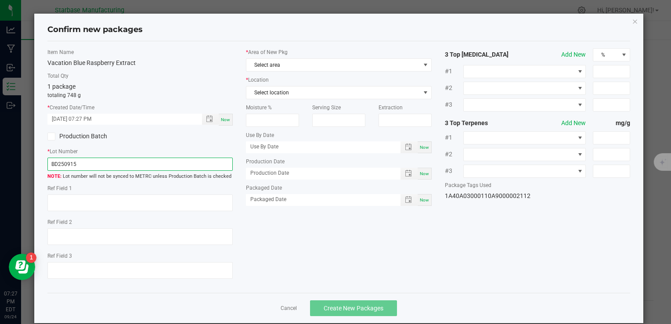
paste input "COUSSEXT"
drag, startPoint x: 61, startPoint y: 163, endPoint x: 47, endPoint y: 163, distance: 14.0
click at [47, 163] on input "COUSSEXT250915" at bounding box center [139, 164] width 185 height 13
click at [66, 164] on input "VACSSEXT250915" at bounding box center [139, 164] width 185 height 13
click at [100, 164] on input "VACBREXT250915" at bounding box center [139, 164] width 185 height 13
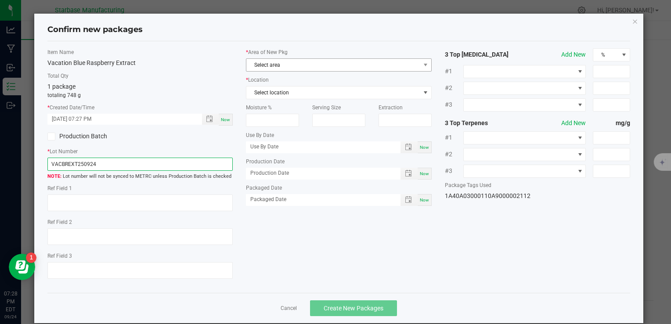
type input "VACBREXT250924"
click at [331, 65] on span "Select area" at bounding box center [332, 65] width 173 height 12
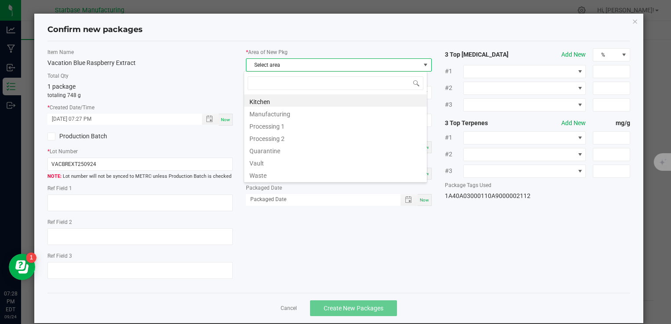
type input "V"
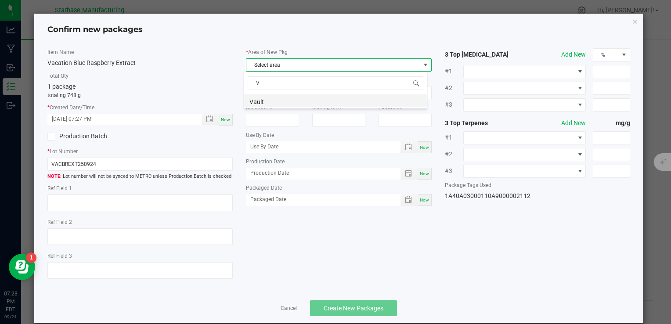
click at [303, 97] on li "Vault" at bounding box center [335, 100] width 183 height 12
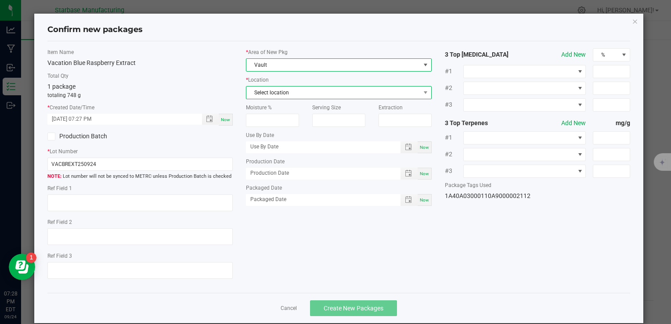
click at [301, 89] on span "Select location" at bounding box center [332, 92] width 173 height 12
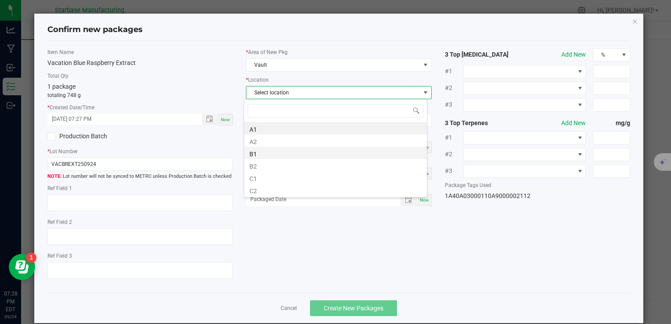
click at [282, 157] on li "B1" at bounding box center [335, 153] width 183 height 12
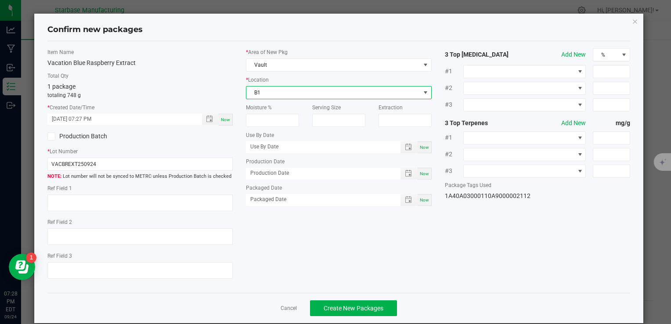
click at [53, 137] on icon at bounding box center [52, 137] width 6 height 0
click at [0, 0] on input "Production Batch" at bounding box center [0, 0] width 0 height 0
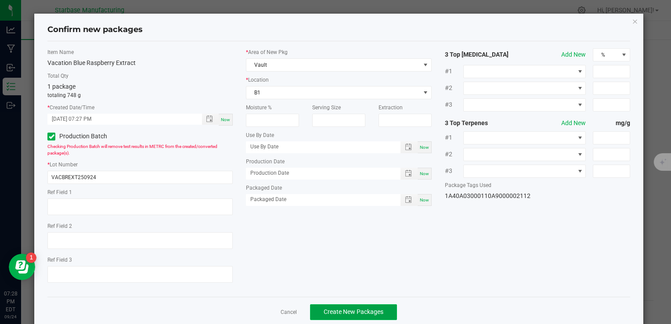
click at [377, 312] on span "Create New Packages" at bounding box center [354, 311] width 60 height 7
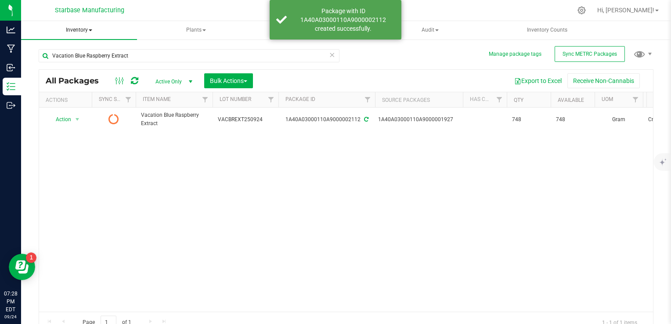
click at [72, 26] on span "Inventory" at bounding box center [79, 30] width 116 height 18
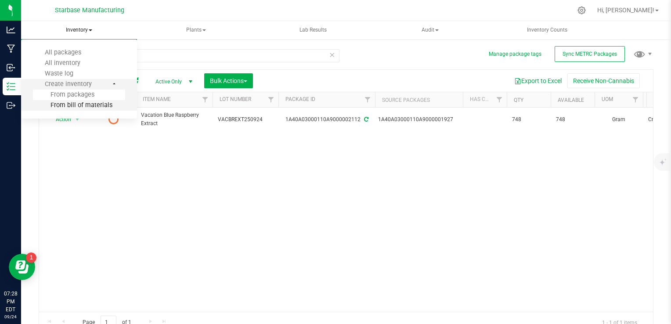
click at [76, 105] on span "From bill of materials" at bounding box center [72, 104] width 79 height 7
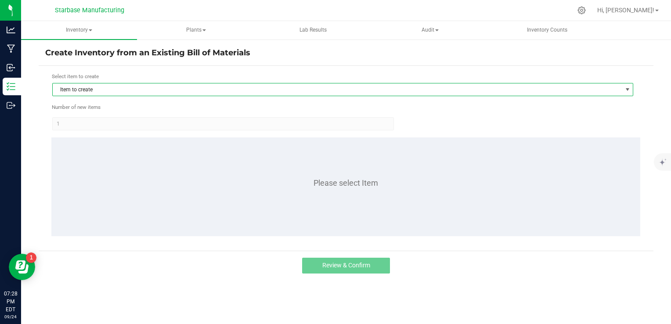
click at [130, 93] on span "Item to create" at bounding box center [337, 89] width 569 height 12
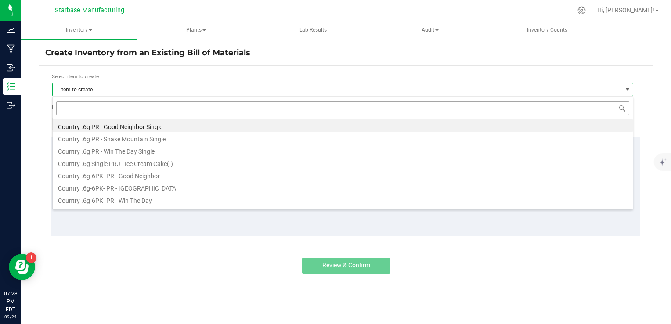
scroll to position [13, 581]
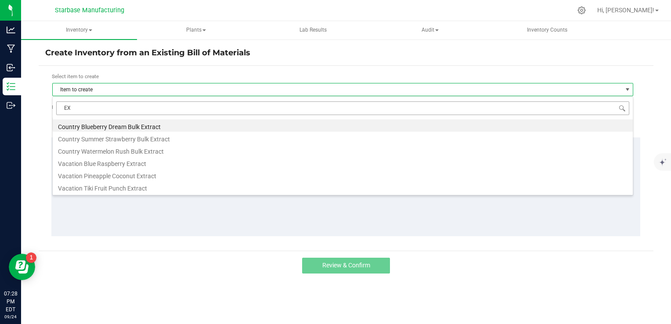
type input "EXT"
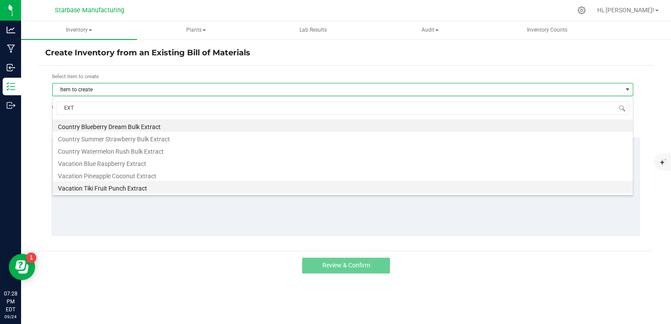
click at [130, 186] on li "Vacation Tiki Fruit Punch Extract" at bounding box center [343, 187] width 580 height 12
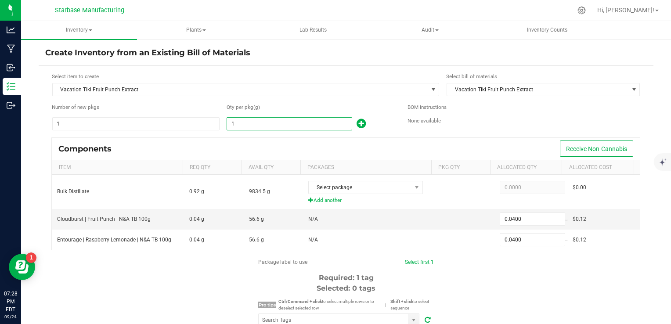
click at [249, 125] on input "1" at bounding box center [289, 124] width 125 height 12
type input "7"
type input "0.2800"
type input "74"
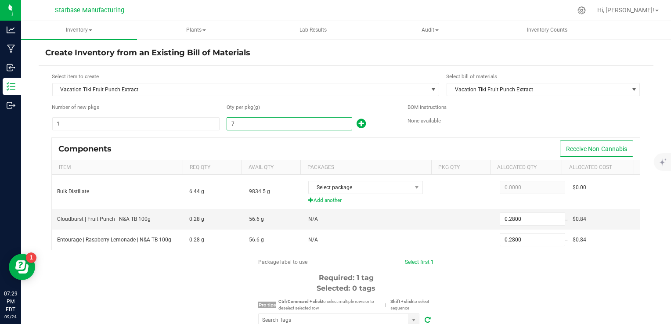
type input "2.9600"
type input "745"
type input "29.8000"
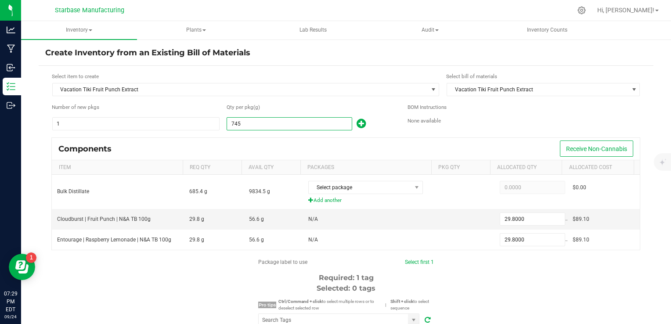
type input "74"
type input "2.9600"
type input "747"
type input "29.8800"
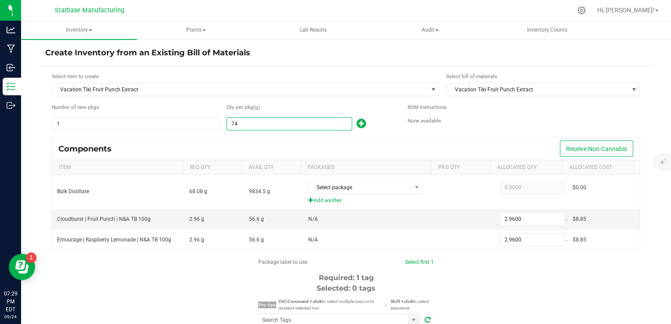
type input "29.8800"
type input "74"
type input "2.9600"
type input "748"
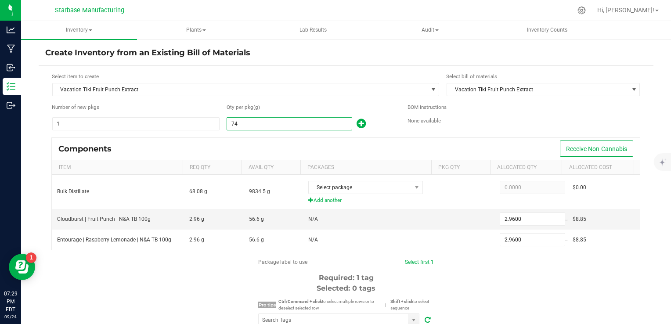
type input "29.9200"
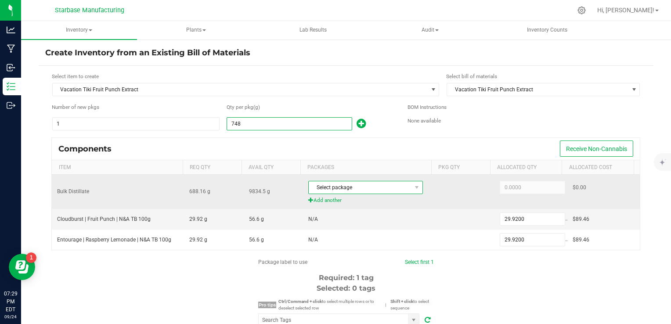
type input "748.0000"
click at [343, 183] on span "Select package" at bounding box center [360, 187] width 103 height 12
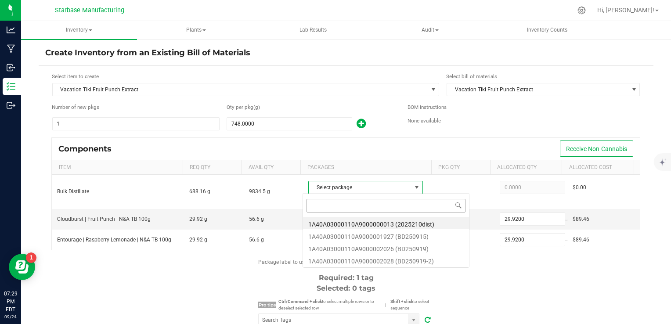
scroll to position [13, 111]
click at [352, 238] on li "1A40A03000110A9000001927 (BD250915)" at bounding box center [386, 235] width 166 height 12
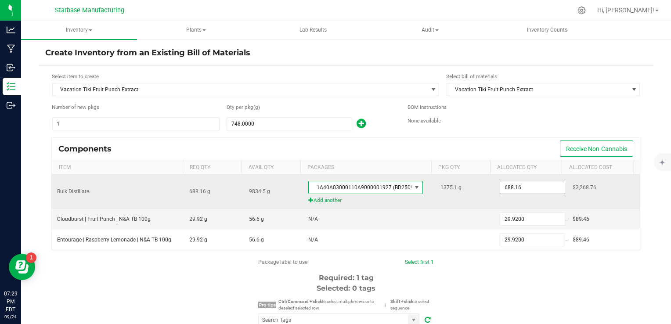
click at [525, 187] on input "688.16" at bounding box center [532, 187] width 65 height 12
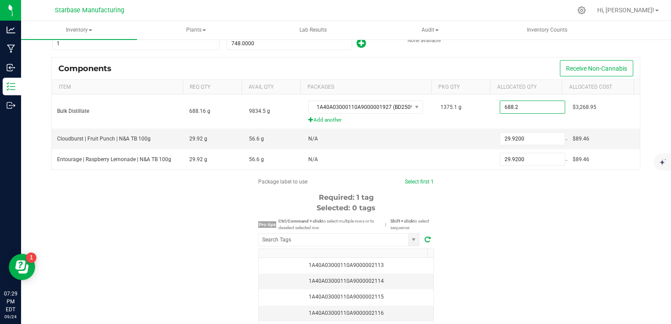
scroll to position [88, 0]
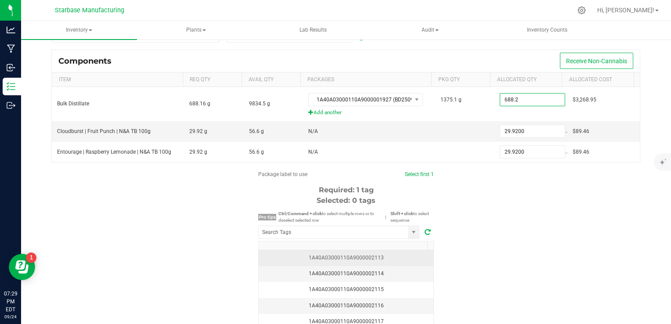
type input "688.2000"
click at [391, 257] on div "1A40A03000110A9000002113" at bounding box center [346, 258] width 164 height 8
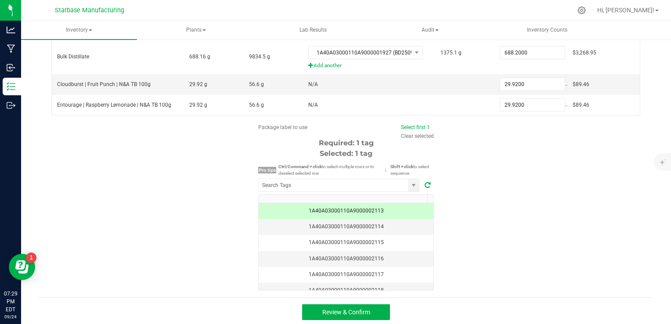
scroll to position [135, 0]
click at [337, 308] on span "Review & Confirm" at bounding box center [346, 311] width 48 height 7
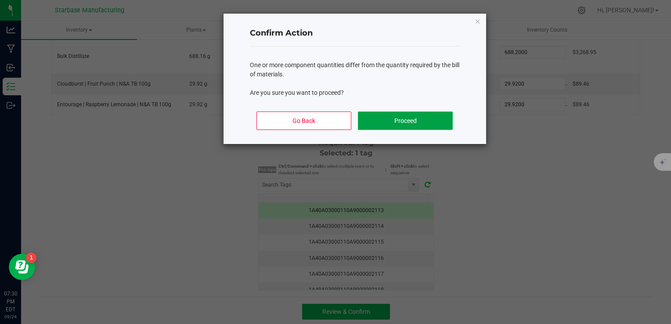
click at [397, 122] on button "Proceed" at bounding box center [405, 121] width 94 height 18
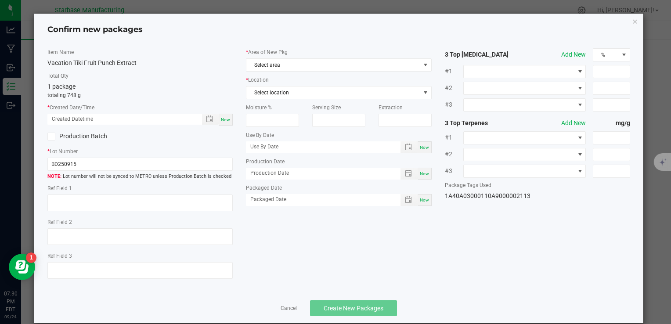
click at [220, 115] on div "Now" at bounding box center [226, 120] width 14 height 12
type input "[DATE] 07:30 PM"
click at [160, 162] on input "BD250915" at bounding box center [139, 164] width 185 height 13
paste input "VACBREXT250924"
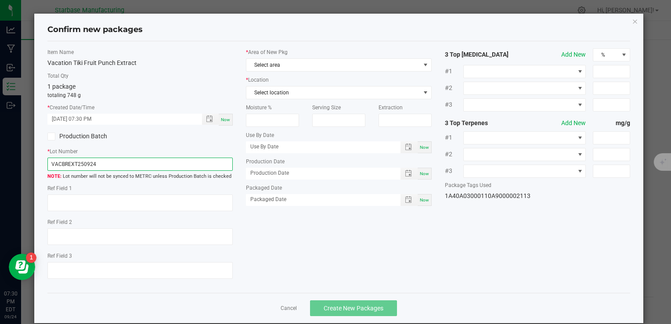
click at [67, 163] on input "VACBREXT250924" at bounding box center [139, 164] width 185 height 13
type input "VACTFPEXT250924"
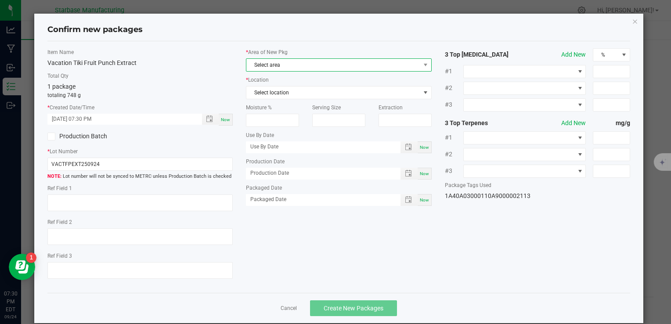
click at [288, 66] on span "Select area" at bounding box center [332, 65] width 173 height 12
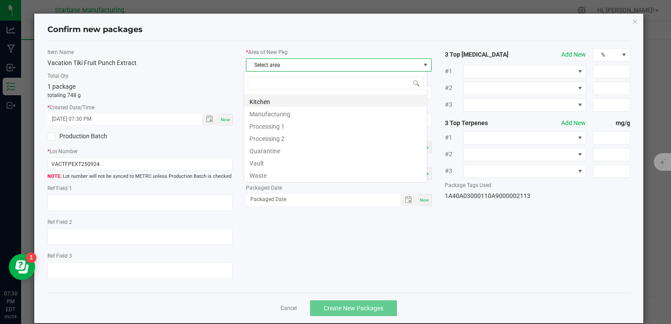
scroll to position [13, 184]
click at [260, 162] on li "Vault" at bounding box center [335, 162] width 183 height 12
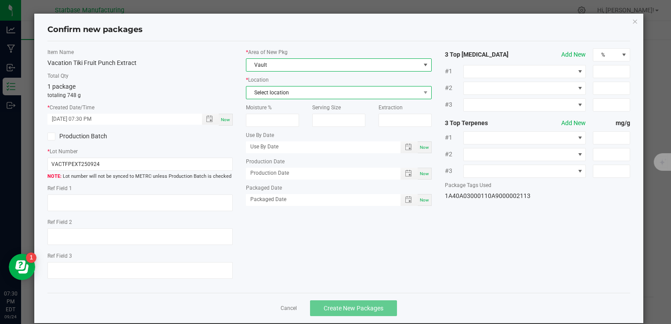
click at [269, 92] on span "Select location" at bounding box center [332, 92] width 173 height 12
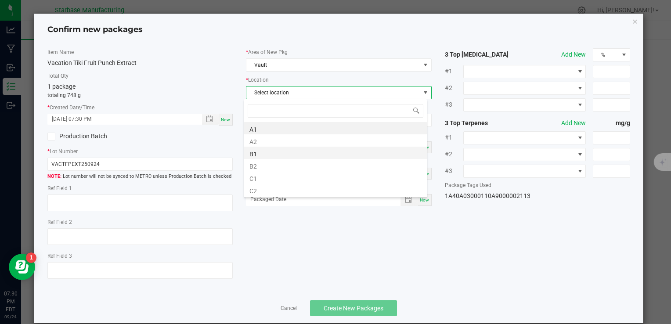
click at [259, 154] on li "B1" at bounding box center [335, 153] width 183 height 12
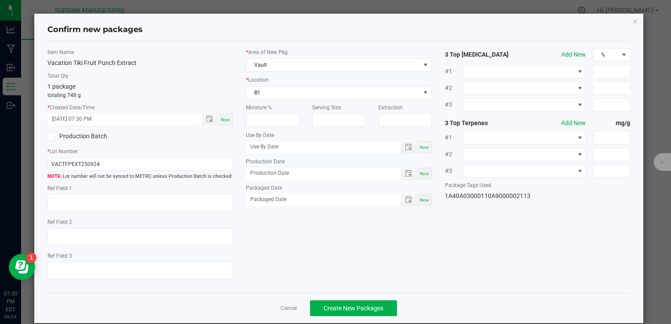
click at [49, 137] on icon at bounding box center [52, 137] width 6 height 0
click at [0, 0] on input "Production Batch" at bounding box center [0, 0] width 0 height 0
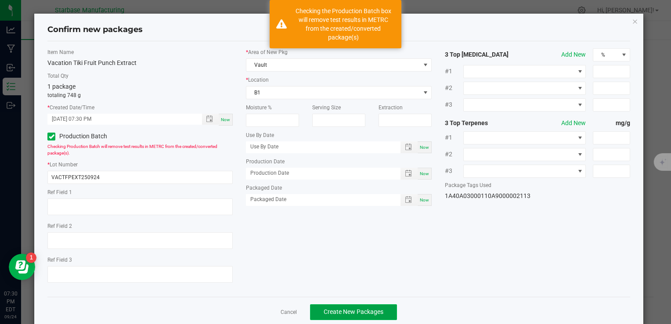
click at [334, 310] on span "Create New Packages" at bounding box center [354, 311] width 60 height 7
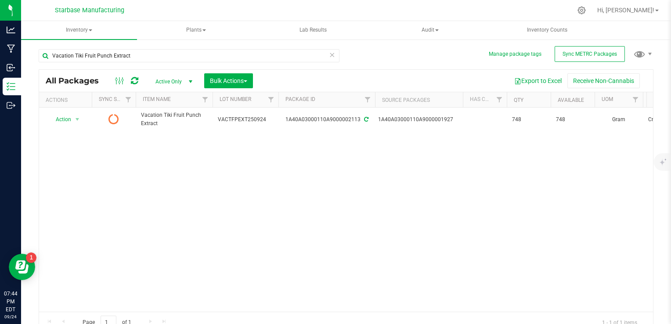
click at [134, 76] on link at bounding box center [134, 81] width 7 height 11
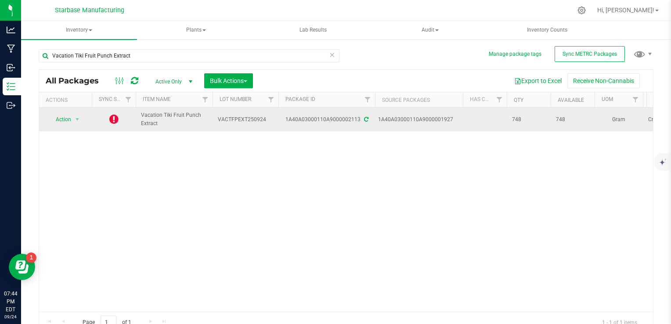
click at [114, 120] on icon at bounding box center [113, 119] width 9 height 11
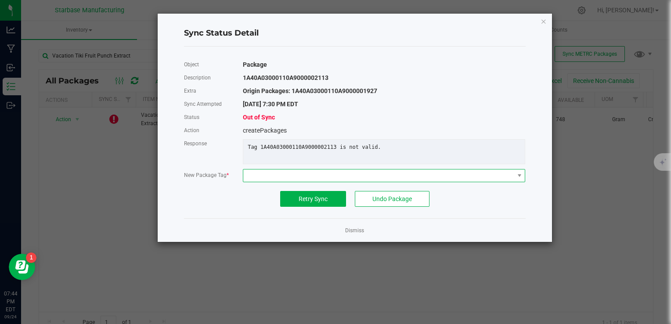
click at [288, 178] on span at bounding box center [378, 175] width 270 height 12
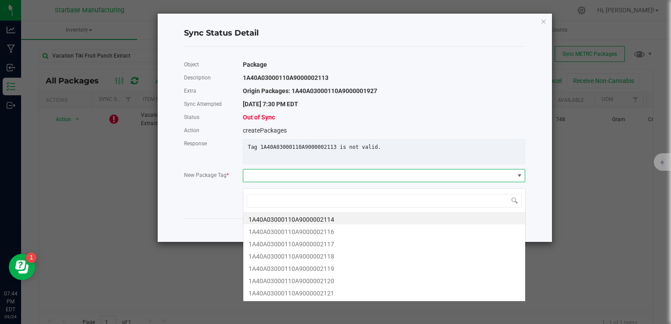
scroll to position [13, 282]
click at [299, 231] on li "1A40A03000110A9000002116" at bounding box center [384, 230] width 282 height 12
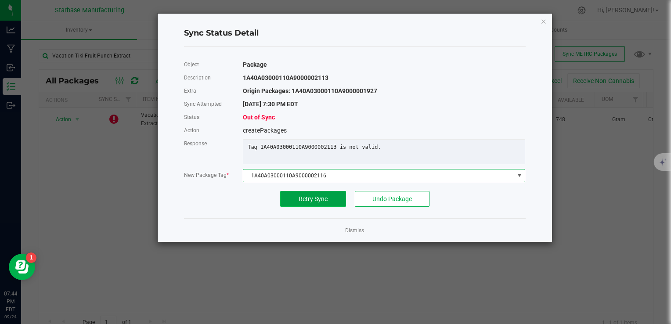
click at [314, 207] on button "Retry Sync" at bounding box center [313, 199] width 66 height 16
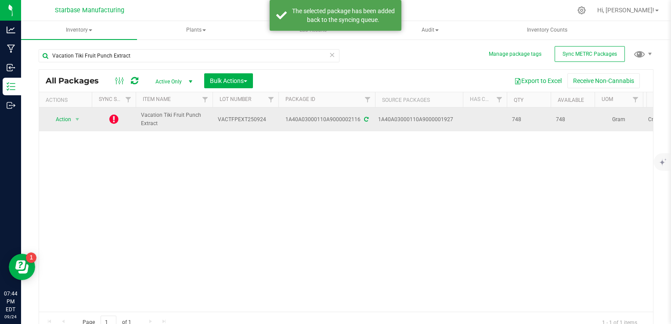
click at [115, 118] on icon at bounding box center [113, 119] width 9 height 11
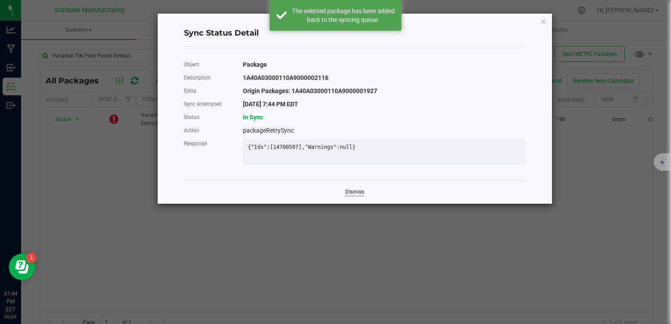
click at [356, 196] on link "Dismiss" at bounding box center [354, 191] width 19 height 7
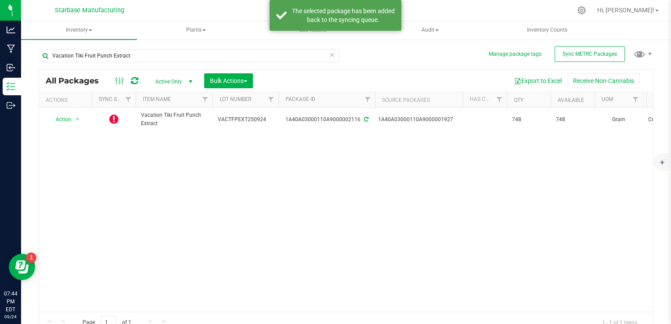
click at [135, 78] on icon at bounding box center [134, 80] width 7 height 9
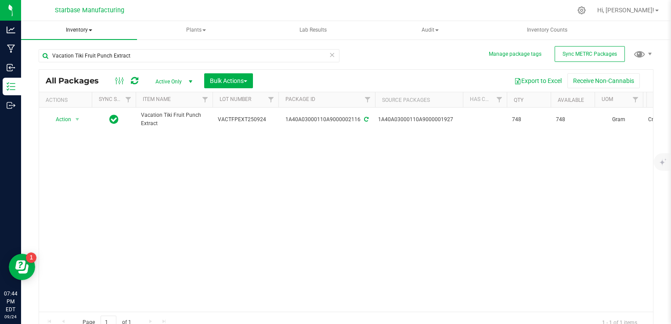
click at [91, 28] on span "Inventory" at bounding box center [79, 30] width 116 height 18
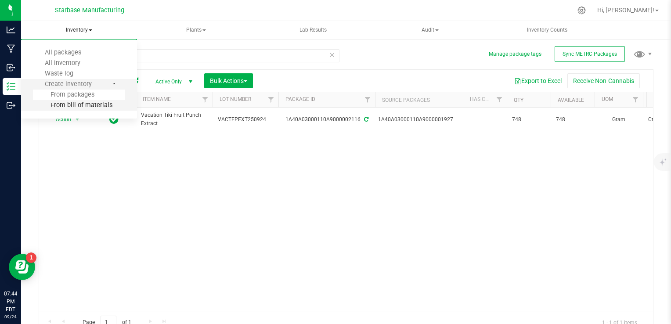
click at [92, 106] on span "From bill of materials" at bounding box center [72, 104] width 79 height 7
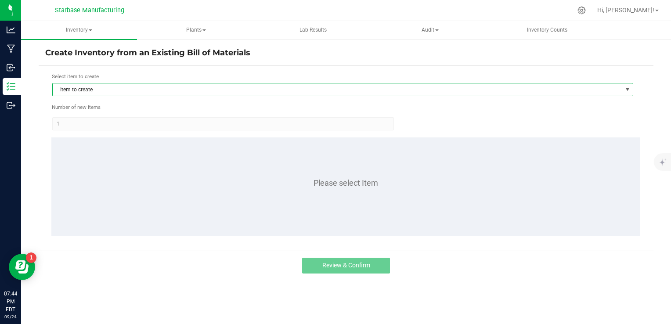
click at [127, 91] on span "Item to create" at bounding box center [337, 89] width 569 height 12
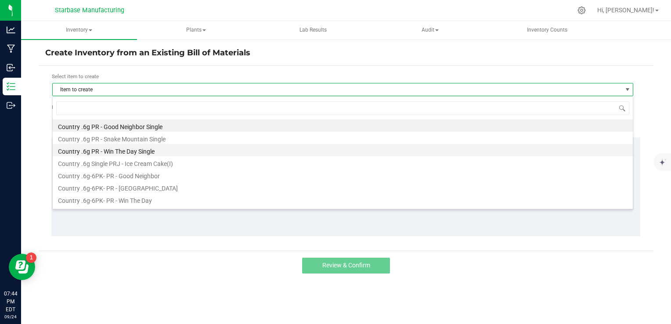
scroll to position [13, 581]
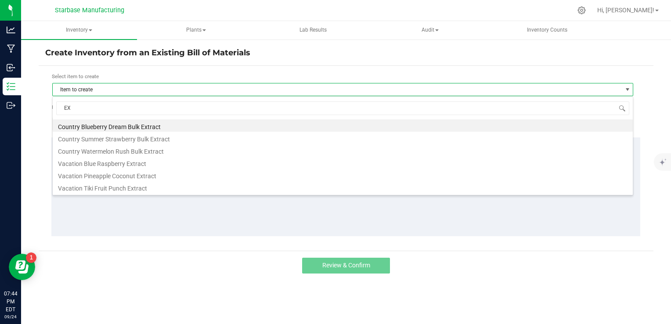
type input "EXT"
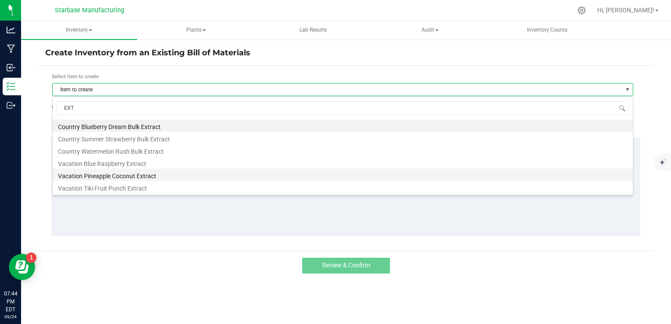
click at [159, 177] on li "Vacation Pineapple Coconut Extract" at bounding box center [343, 175] width 580 height 12
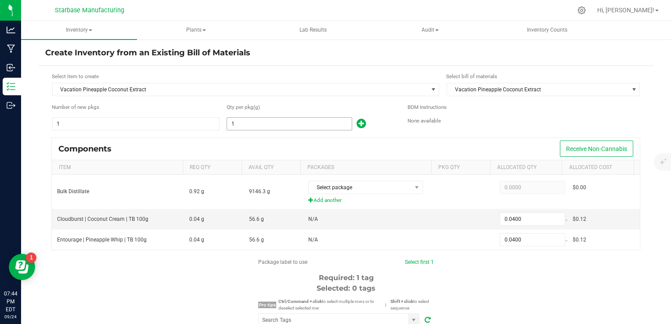
click at [248, 123] on input "1" at bounding box center [289, 124] width 125 height 12
type input "7"
type input "0.2800"
type input "74"
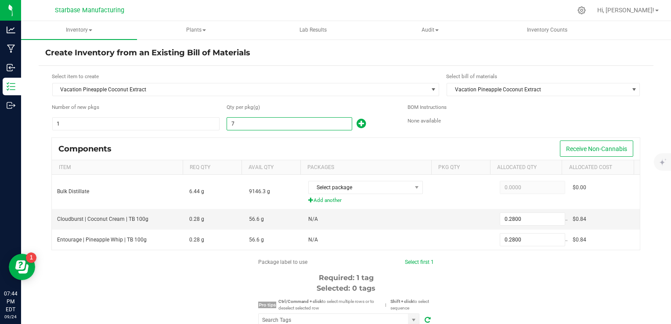
type input "2.9600"
type input "745"
type input "29.8000"
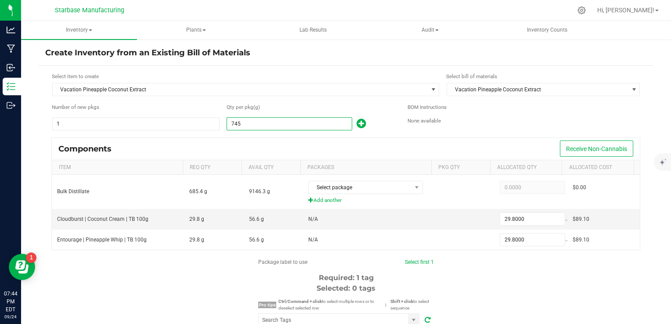
type input "745.0000"
click at [293, 148] on div "Components Receive Non-Cannabis" at bounding box center [346, 149] width 588 height 22
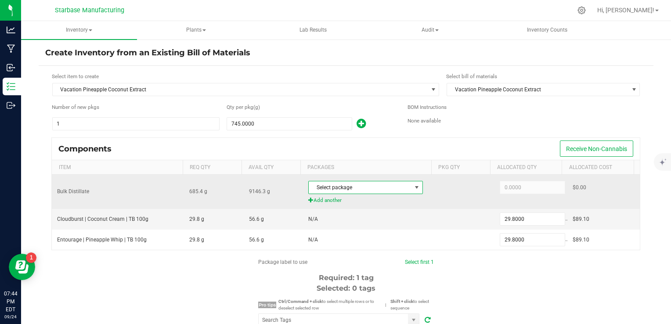
click at [327, 184] on span "Select package" at bounding box center [360, 187] width 103 height 12
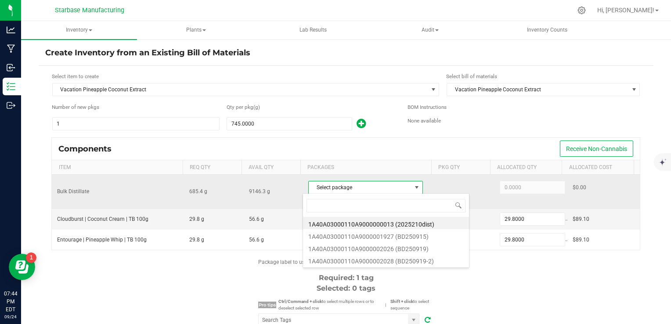
scroll to position [13, 111]
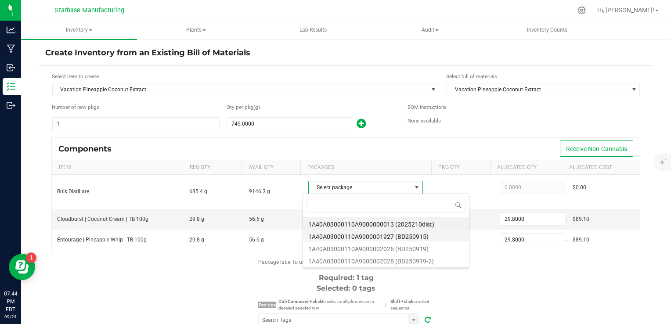
click at [346, 234] on li "1A40A03000110A9000001927 (BD250915)" at bounding box center [386, 235] width 166 height 12
type input "685.4000"
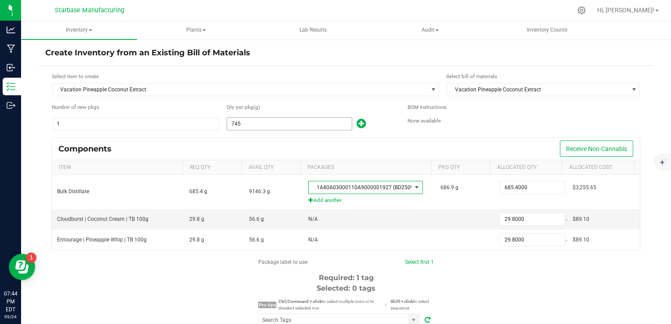
click at [288, 122] on input "745" at bounding box center [289, 124] width 125 height 12
type input "7"
type input "0.2800"
type input "74"
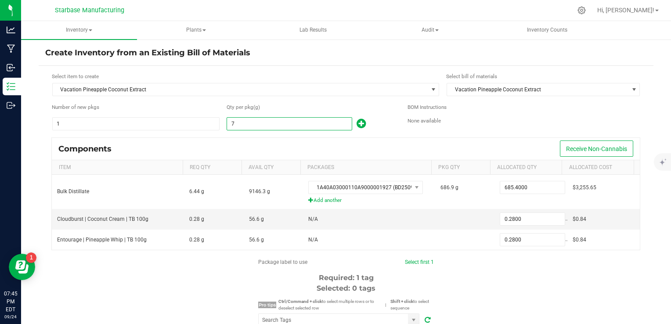
type input "2.9600"
type input "746"
type input "29.8400"
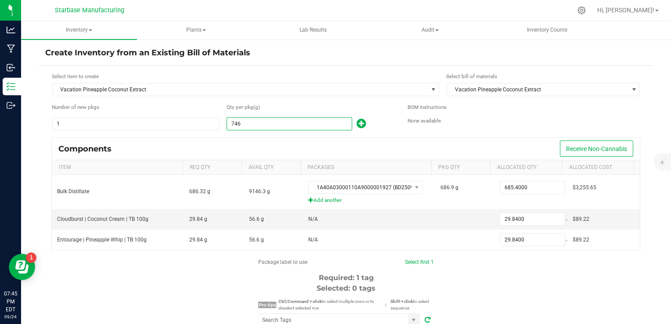
type input "74"
type input "2.9600"
type input "747"
type input "29.8800"
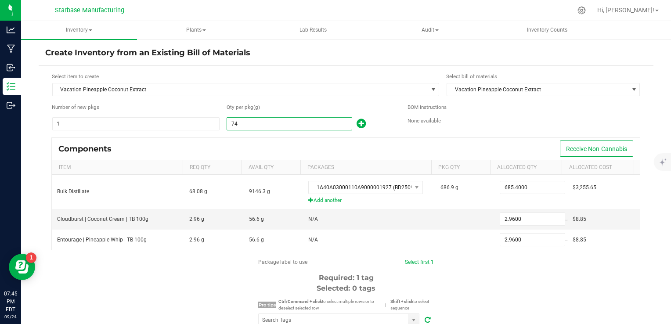
type input "29.8800"
type input "74"
type input "2.9600"
type input "746"
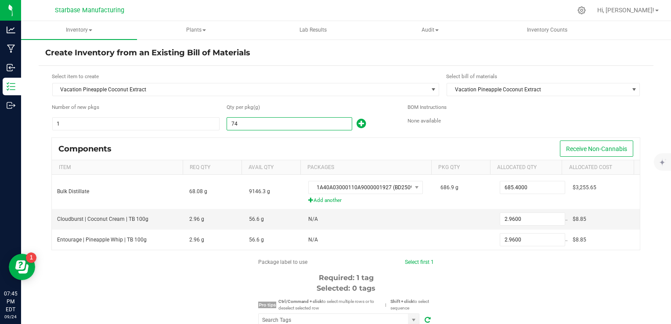
type input "29.8400"
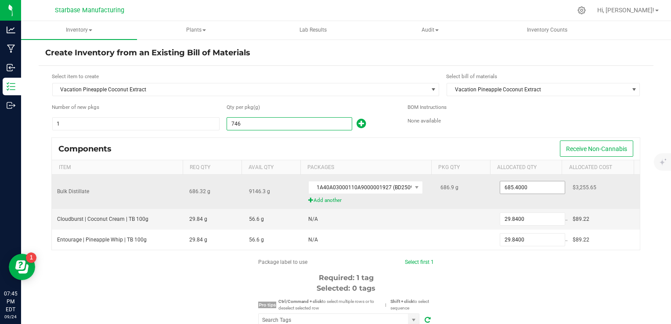
type input "746.0000"
type input "685.4"
click at [518, 187] on input "685.4" at bounding box center [532, 187] width 65 height 12
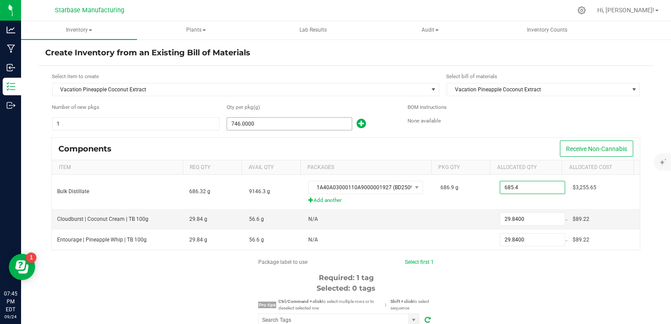
type input "746"
type input "685.4000"
click at [321, 123] on input "746" at bounding box center [289, 124] width 125 height 12
type input "74"
type input "2.9600"
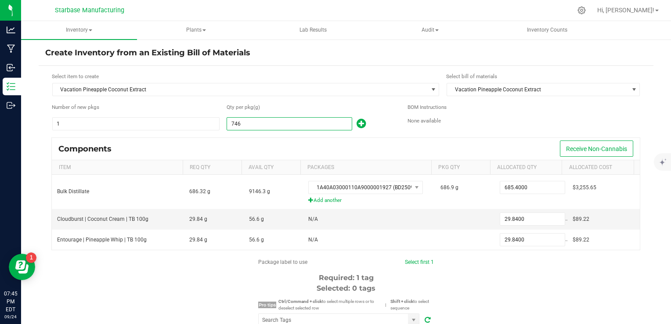
type input "2.9600"
type input "747"
type input "29.8800"
type input "74"
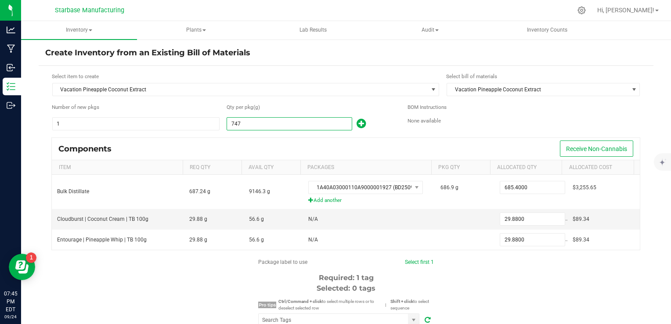
type input "2.9600"
type input "746"
type input "29.8400"
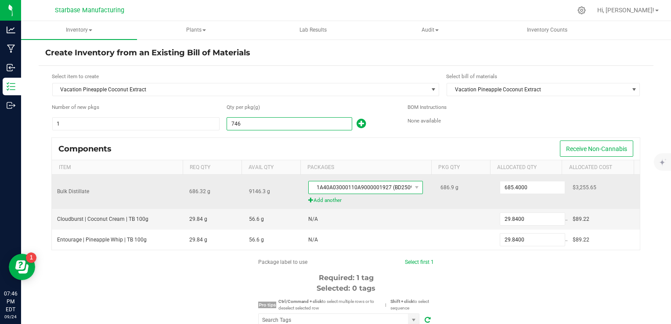
type input "746.0000"
click at [345, 185] on span "1A40A03000110A9000001927 (BD250915)" at bounding box center [360, 187] width 103 height 12
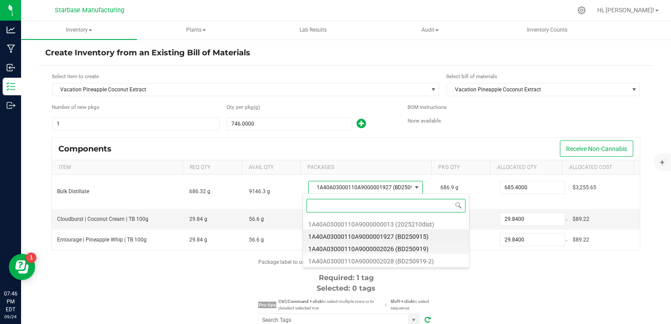
click at [353, 246] on li "1A40A03000110A9000002026 (BD250919)" at bounding box center [386, 247] width 166 height 12
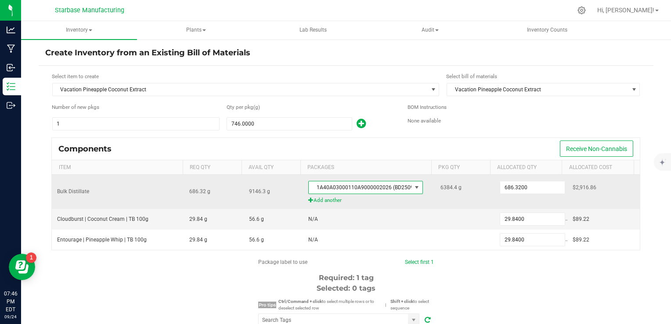
click at [354, 192] on span "1A40A03000110A9000002026 (BD250919)" at bounding box center [360, 187] width 103 height 12
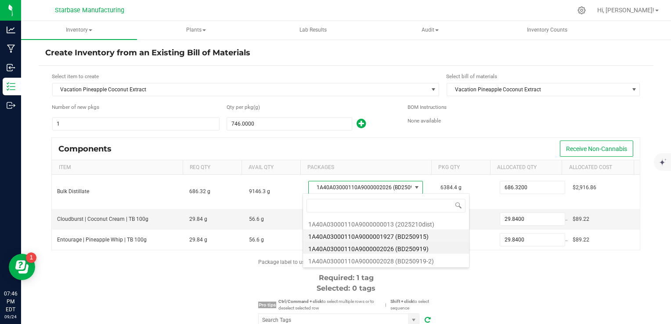
click at [357, 231] on li "1A40A03000110A9000001927 (BD250915)" at bounding box center [386, 235] width 166 height 12
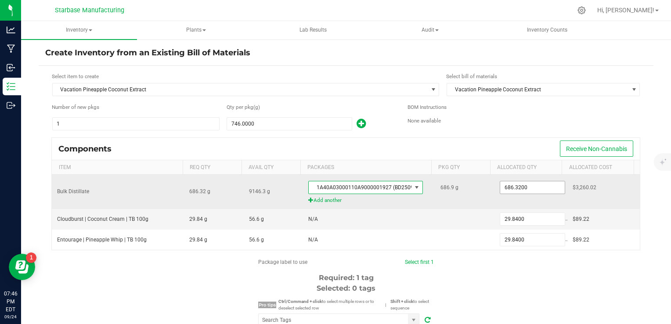
type input "686.32"
click at [516, 186] on input "686.32" at bounding box center [532, 187] width 65 height 12
click at [516, 187] on input "686.32" at bounding box center [532, 187] width 65 height 12
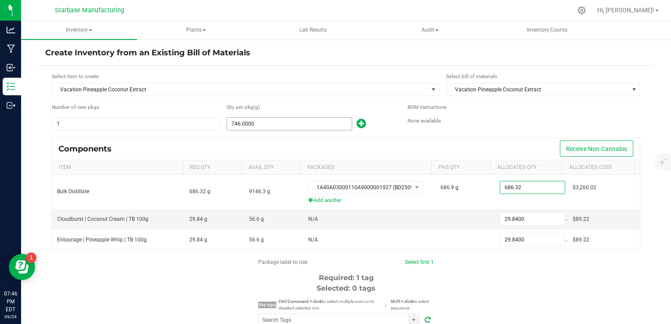
type input "746"
type input "686.3200"
click at [306, 125] on input "746" at bounding box center [289, 124] width 125 height 12
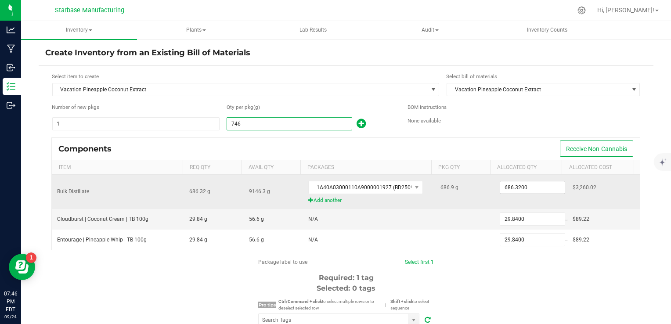
type input "746.0000"
click at [526, 188] on input "686.32" at bounding box center [532, 187] width 65 height 12
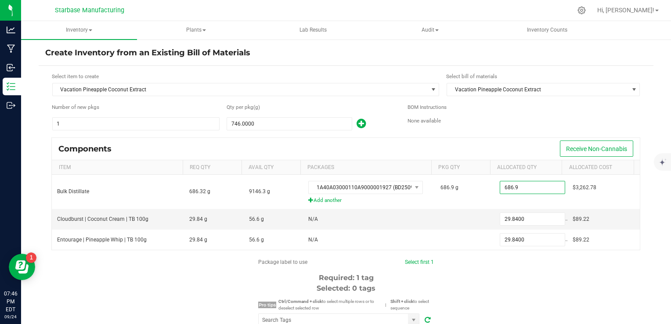
type input "686.9000"
click at [519, 142] on div "Components Receive Non-Cannabis" at bounding box center [346, 149] width 588 height 22
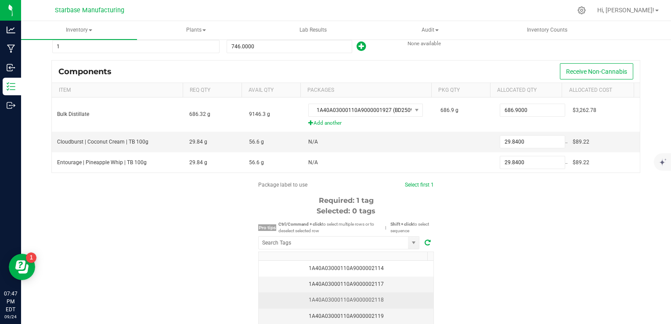
scroll to position [88, 0]
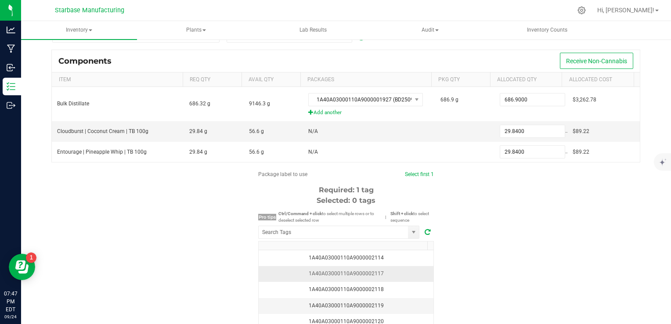
click at [359, 272] on div "1A40A03000110A9000002117" at bounding box center [346, 274] width 164 height 8
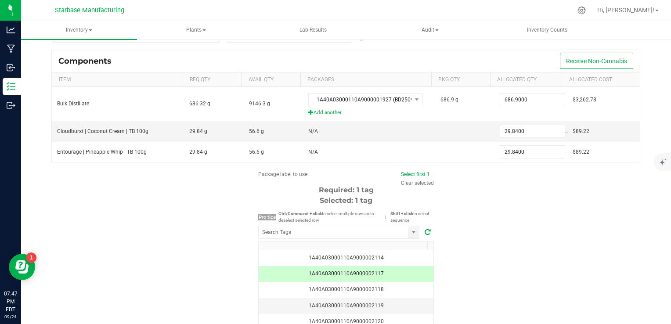
click at [512, 253] on div "Package label to use Select first 1 Clear selected Required: 1 tag Selected: 1 …" at bounding box center [346, 253] width 615 height 167
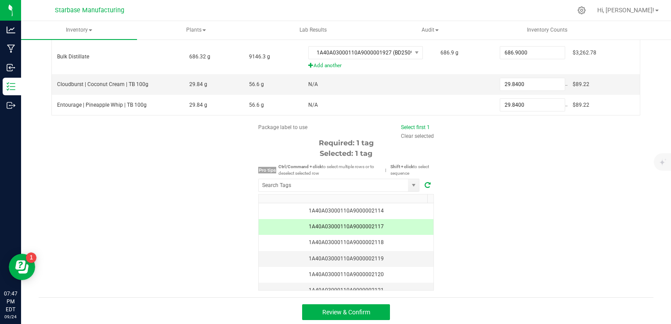
scroll to position [135, 0]
click at [380, 305] on button "Review & Confirm" at bounding box center [346, 312] width 88 height 16
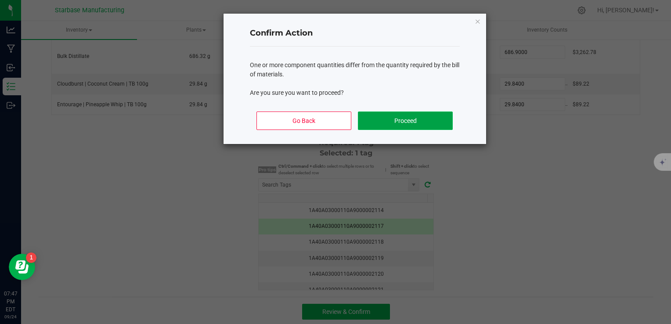
click at [400, 124] on button "Proceed" at bounding box center [405, 121] width 94 height 18
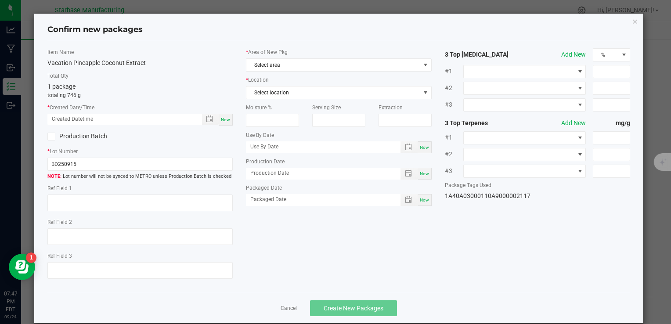
click at [225, 119] on span "Now" at bounding box center [225, 119] width 9 height 5
type input "[DATE] 07:47 PM"
click at [120, 161] on input "BD250915" at bounding box center [139, 164] width 185 height 13
paste input "VACBREXT250924"
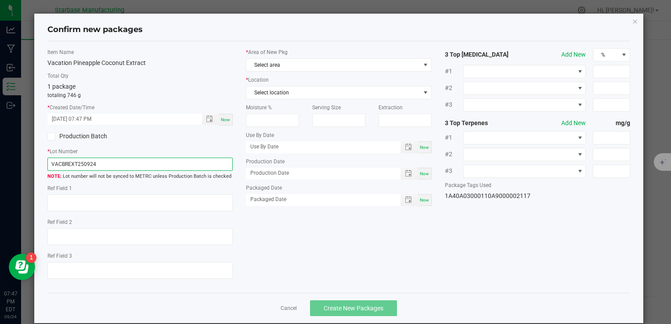
click at [65, 164] on input "VACBREXT250924" at bounding box center [139, 164] width 185 height 13
type input "VACPCEXT250924"
click at [53, 137] on icon at bounding box center [52, 137] width 6 height 0
click at [0, 0] on input "Production Batch" at bounding box center [0, 0] width 0 height 0
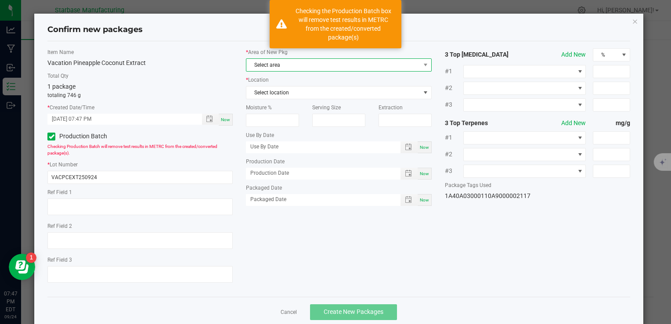
click at [314, 69] on span "Select area" at bounding box center [332, 65] width 173 height 12
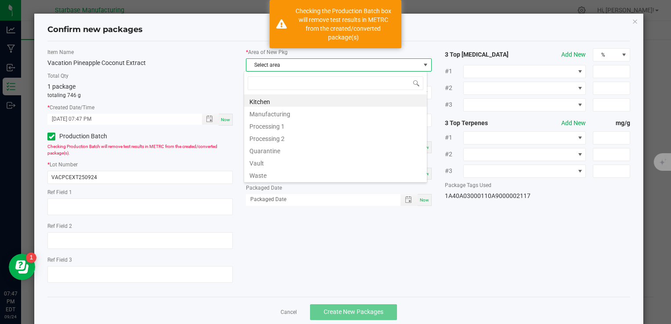
type input "V"
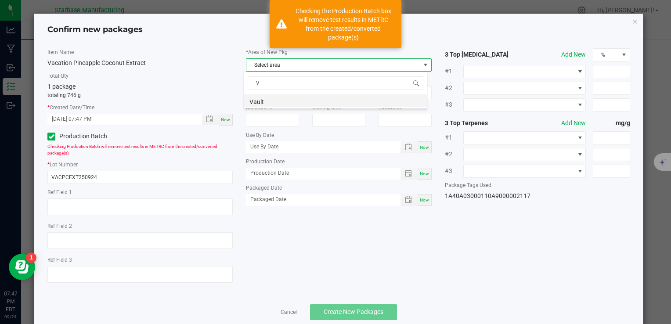
click at [299, 100] on li "Vault" at bounding box center [335, 100] width 183 height 12
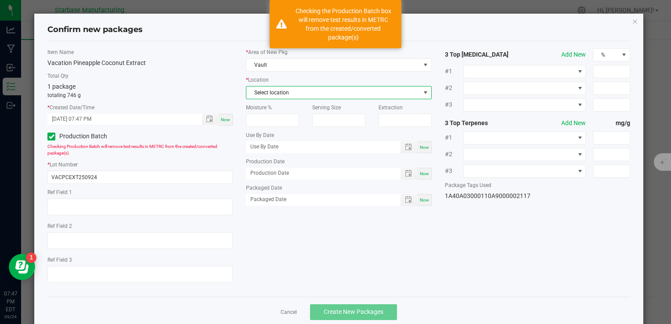
click at [299, 92] on span "Select location" at bounding box center [332, 92] width 173 height 12
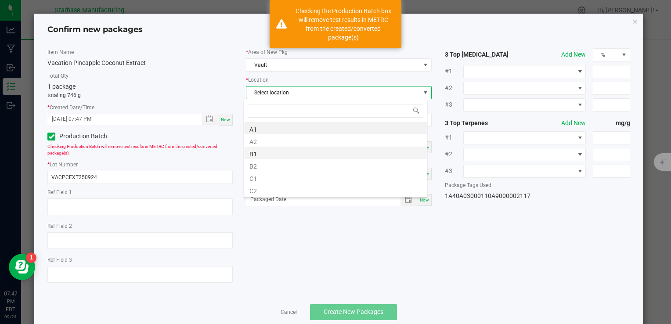
click at [287, 156] on li "B1" at bounding box center [335, 153] width 183 height 12
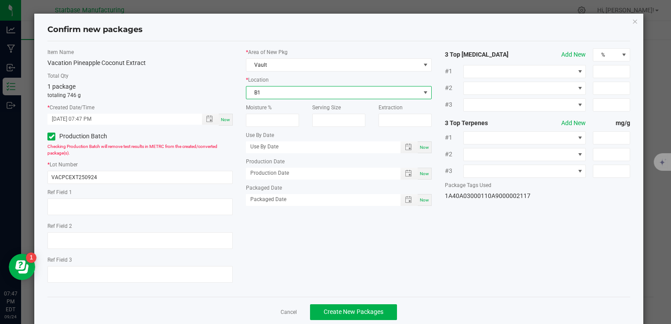
click at [420, 174] on span "Now" at bounding box center [424, 173] width 9 height 5
type input "[DATE]"
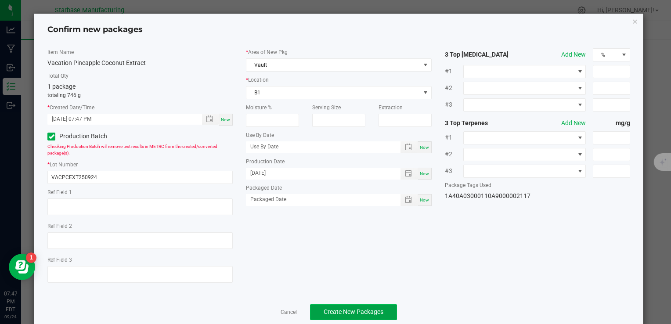
click at [368, 315] on button "Create New Packages" at bounding box center [353, 312] width 87 height 16
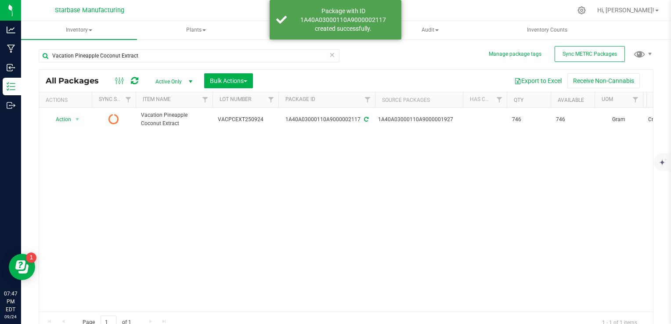
click at [132, 83] on icon at bounding box center [134, 80] width 7 height 9
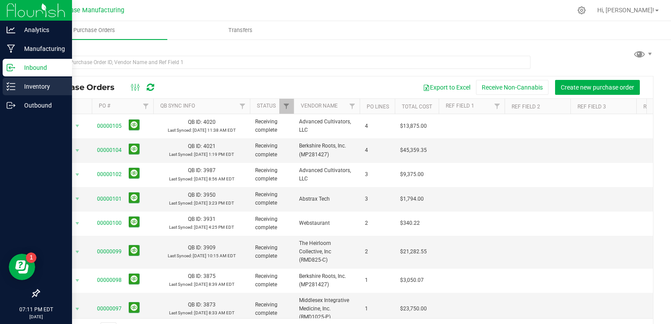
click at [10, 84] on icon at bounding box center [11, 86] width 9 height 9
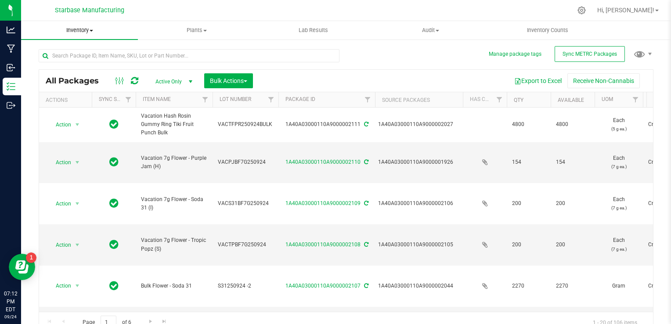
click at [84, 29] on span "Inventory" at bounding box center [79, 30] width 117 height 8
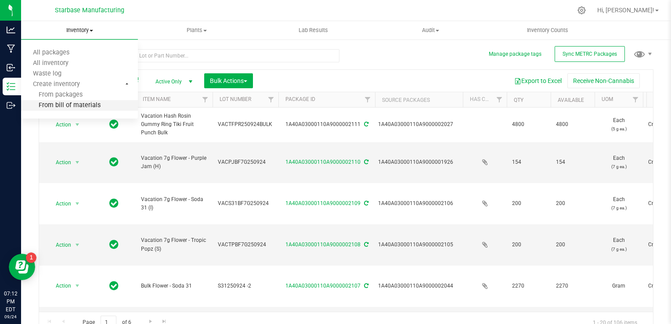
click at [79, 108] on span "From bill of materials" at bounding box center [60, 105] width 79 height 7
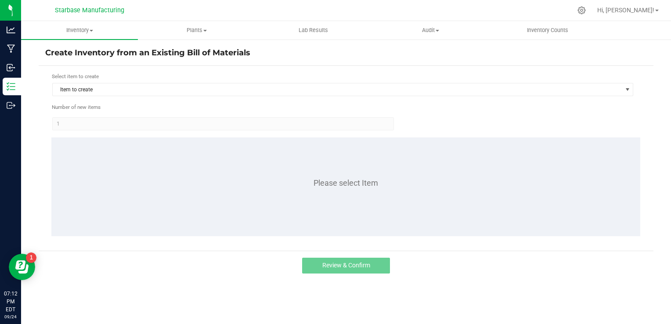
click at [115, 82] on div "Select item to create Item to create" at bounding box center [343, 84] width 582 height 24
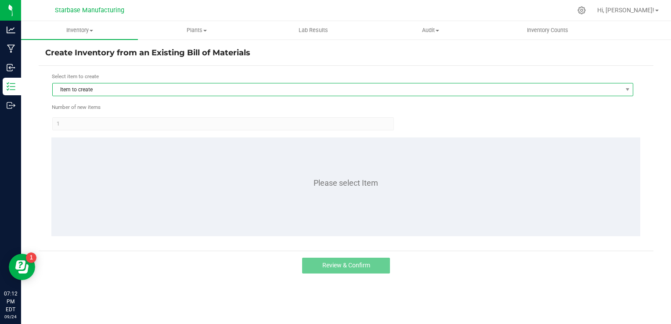
click at [116, 88] on span "Item to create" at bounding box center [337, 89] width 569 height 12
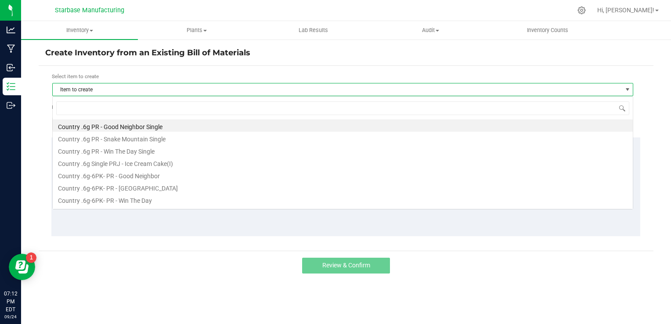
scroll to position [13, 581]
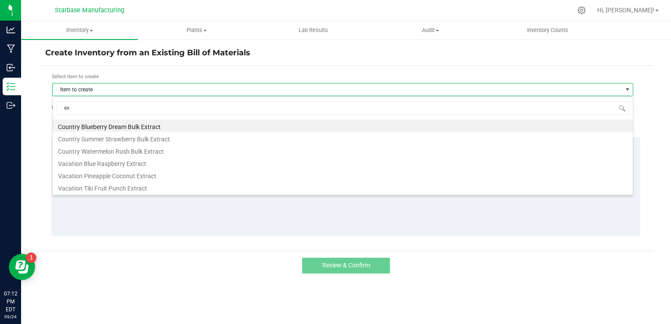
type input "ext"
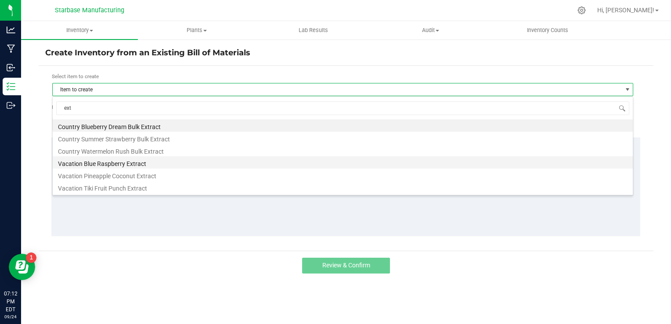
click at [135, 166] on li "Vacation Blue Raspberry Extract" at bounding box center [343, 162] width 580 height 12
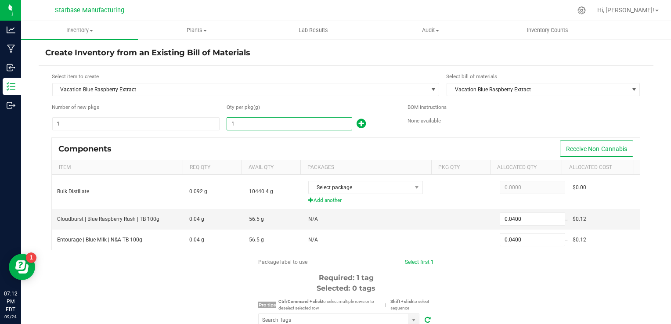
click at [255, 122] on input "1" at bounding box center [289, 124] width 125 height 12
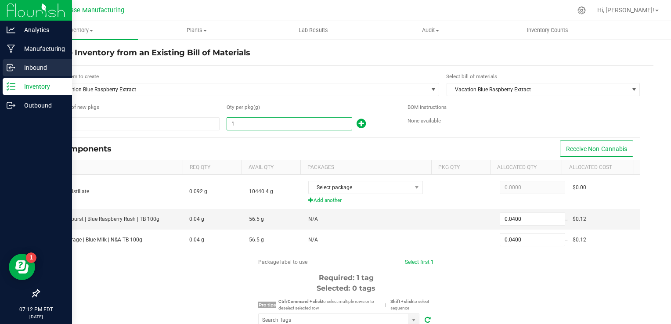
type input "1.0000"
click at [7, 65] on icon at bounding box center [11, 67] width 9 height 9
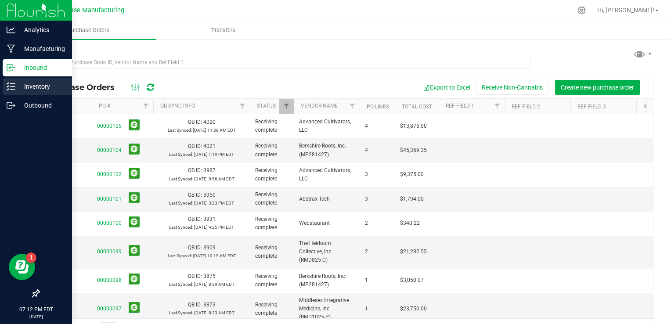
click at [18, 86] on p "Inventory" at bounding box center [41, 86] width 53 height 11
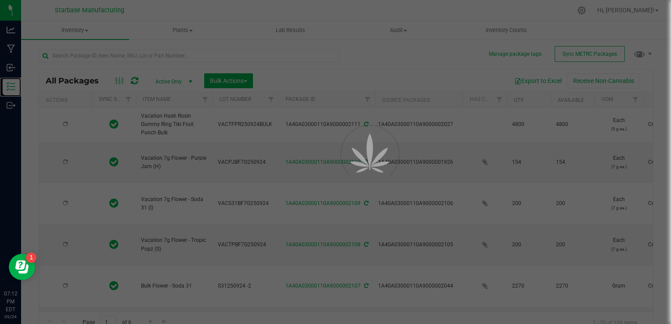
type input "[DATE]"
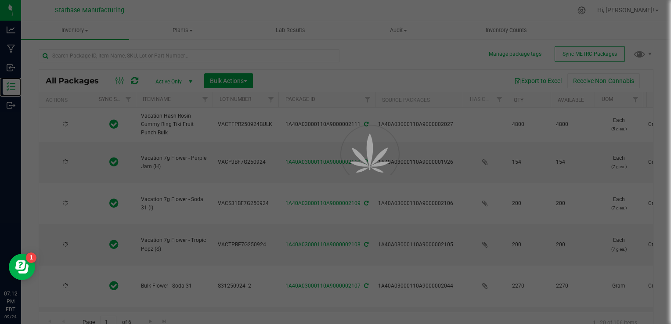
type input "[DATE]"
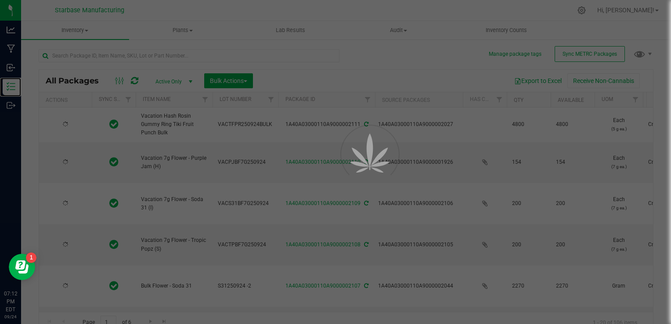
type input "[DATE]"
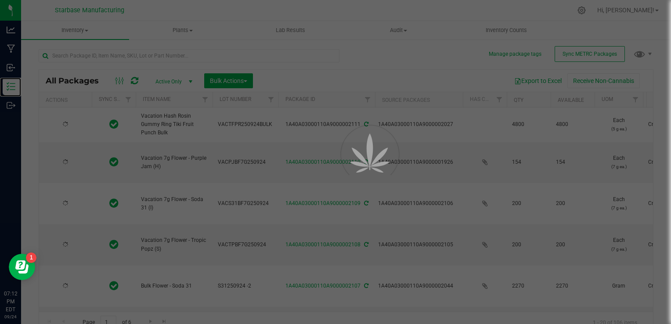
type input "[DATE]"
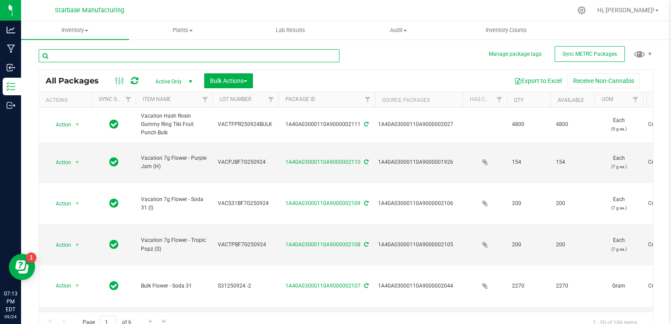
click at [123, 55] on input "text" at bounding box center [189, 55] width 301 height 13
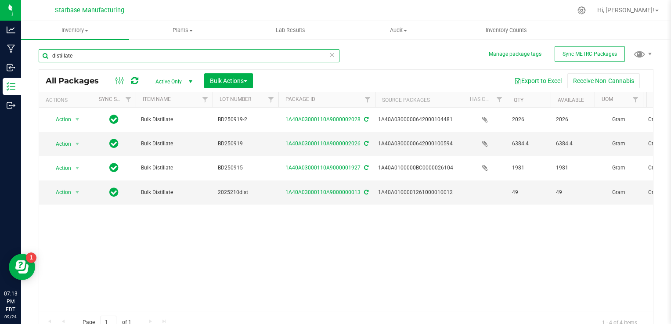
type input "distillate"
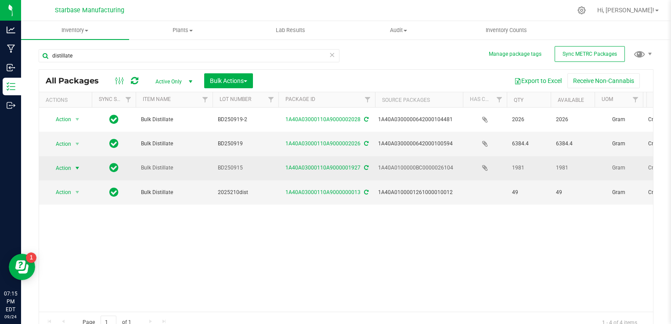
click at [76, 165] on span "select" at bounding box center [77, 168] width 7 height 7
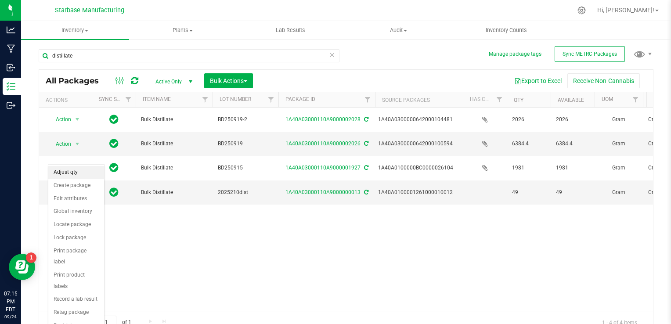
click at [77, 176] on li "Adjust qty" at bounding box center [76, 172] width 56 height 13
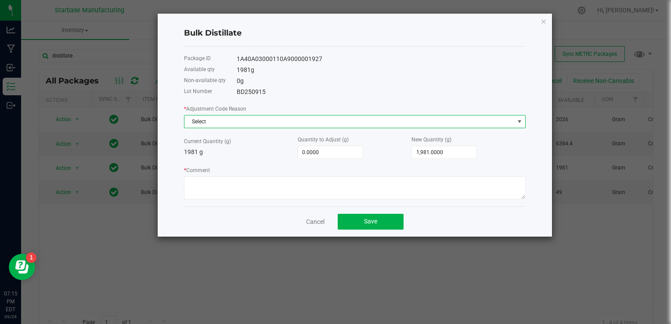
click at [342, 121] on span "Select" at bounding box center [349, 121] width 330 height 12
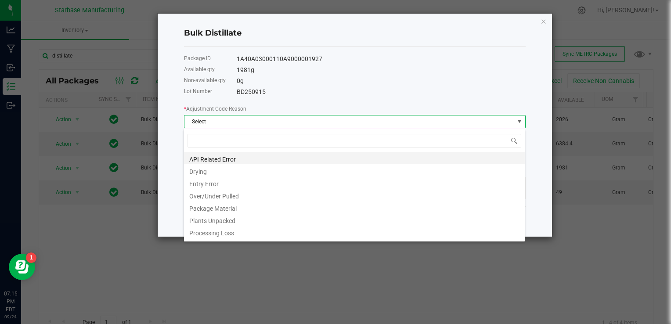
scroll to position [13, 342]
click at [302, 184] on li "Entry Error" at bounding box center [354, 182] width 341 height 12
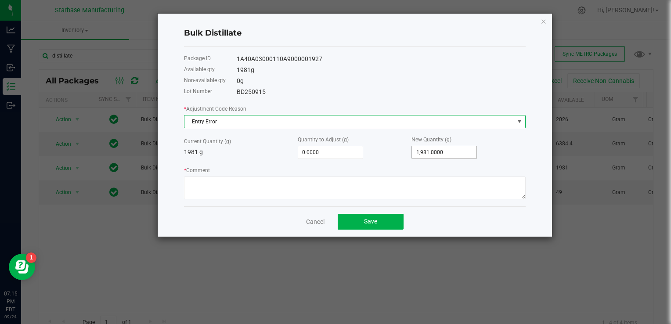
type input "1981"
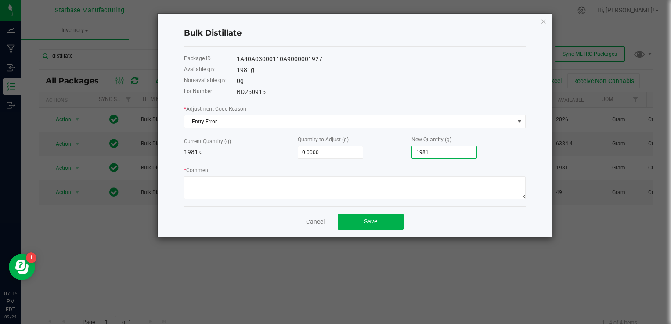
click at [423, 151] on input "1981" at bounding box center [444, 152] width 65 height 12
type input "-1,979.0000"
type input "2"
type input "-1,961.0000"
type input "20"
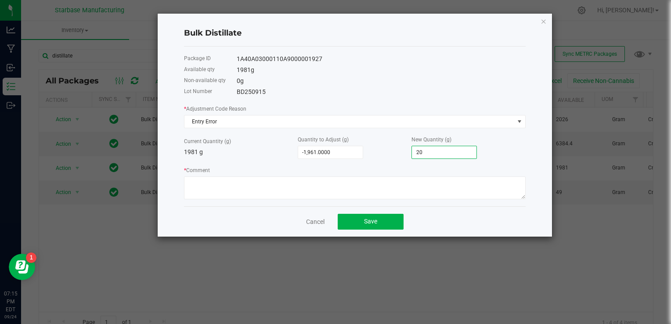
type input "-1,775.0000"
type input "206"
type input "83.0000"
type input "2,064.0000"
click at [383, 156] on div "Quantity to Adjust (g) 83.0000" at bounding box center [355, 147] width 114 height 24
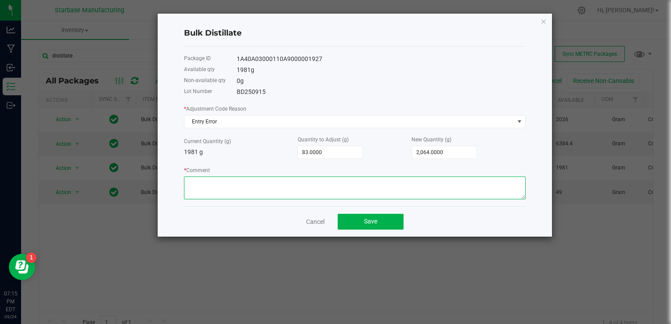
click at [328, 190] on textarea "* Comment" at bounding box center [355, 187] width 342 height 23
type textarea "Entry error, adjusting to what is on hand."
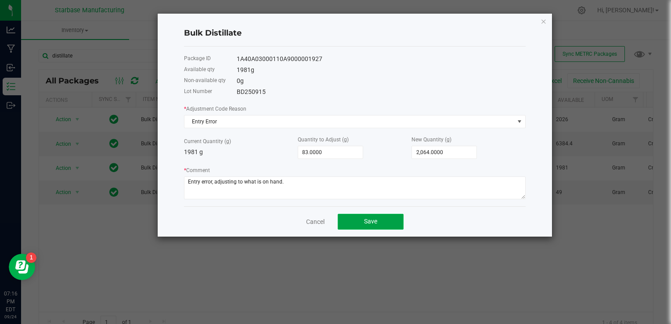
click at [386, 227] on button "Save" at bounding box center [371, 222] width 66 height 16
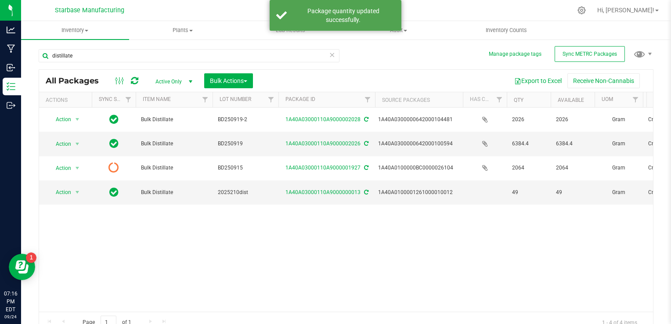
click at [137, 81] on icon at bounding box center [134, 80] width 7 height 9
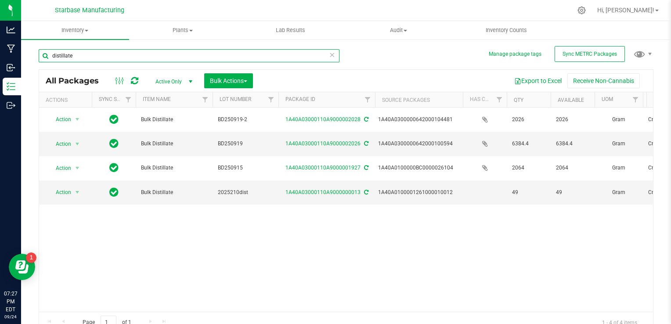
click at [239, 57] on input "distillate" at bounding box center [189, 55] width 301 height 13
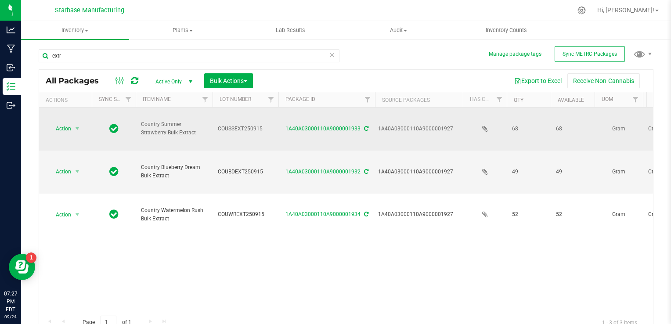
click at [228, 128] on span "COUSSEXT250915" at bounding box center [245, 129] width 55 height 8
click at [228, 128] on input "COUSSEXT250915" at bounding box center [243, 129] width 63 height 14
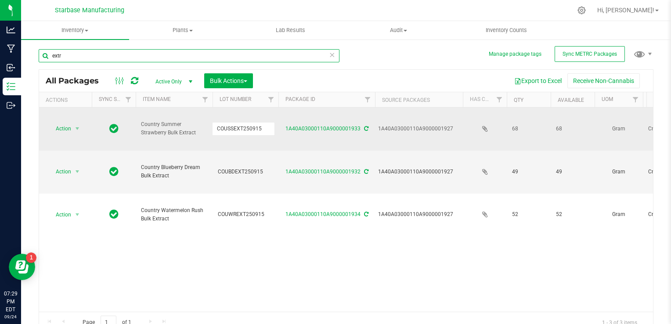
click at [164, 57] on input "extr" at bounding box center [189, 55] width 301 height 13
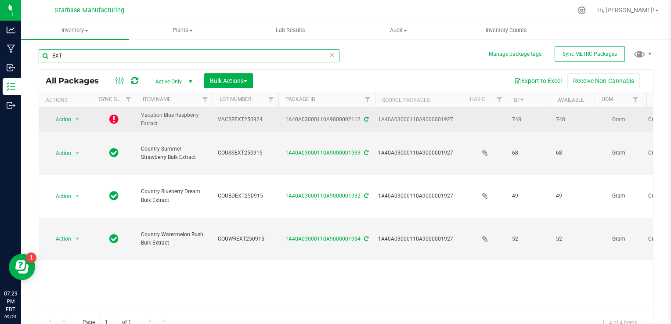
type input "EXT"
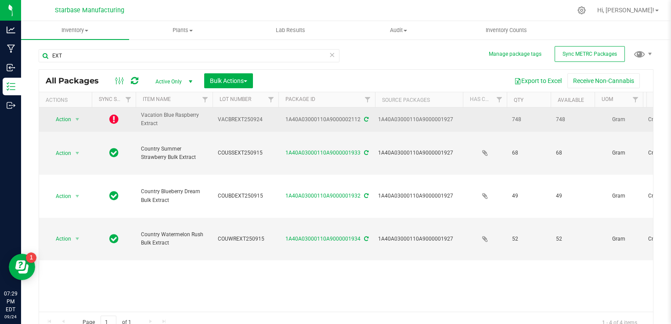
click at [115, 118] on icon at bounding box center [113, 119] width 9 height 11
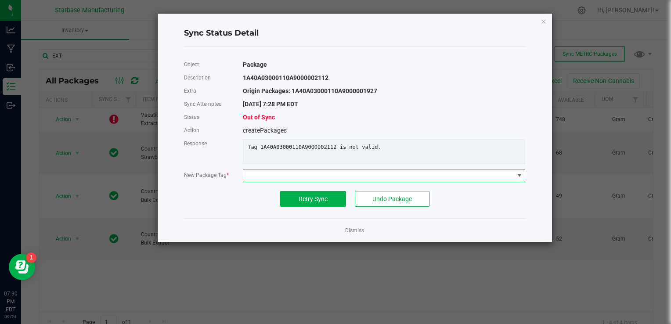
click at [302, 182] on span at bounding box center [378, 175] width 270 height 12
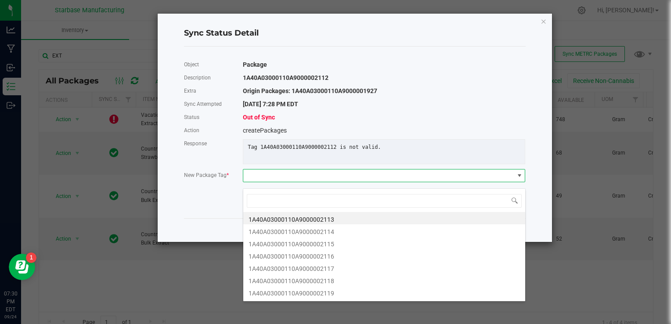
scroll to position [13, 282]
click at [308, 241] on li "1A40A03000110A9000002115" at bounding box center [384, 243] width 282 height 12
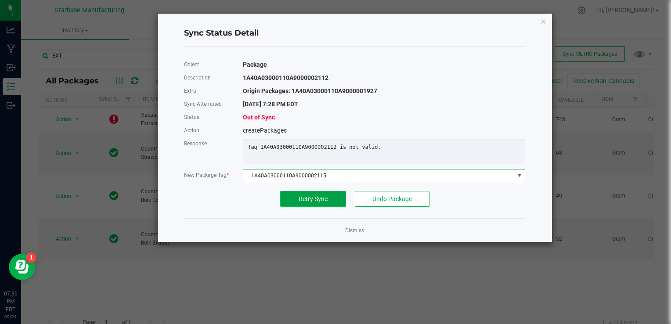
click at [321, 202] on span "Retry Sync" at bounding box center [313, 198] width 29 height 7
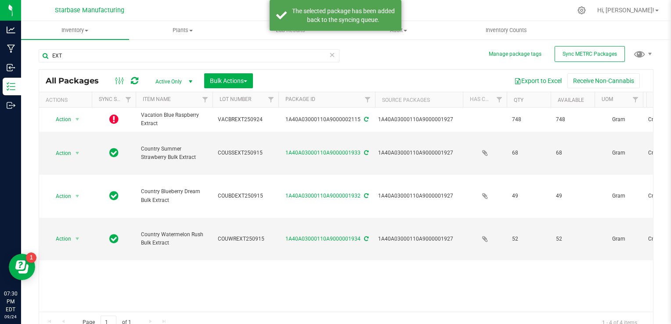
click at [137, 81] on icon at bounding box center [134, 80] width 7 height 9
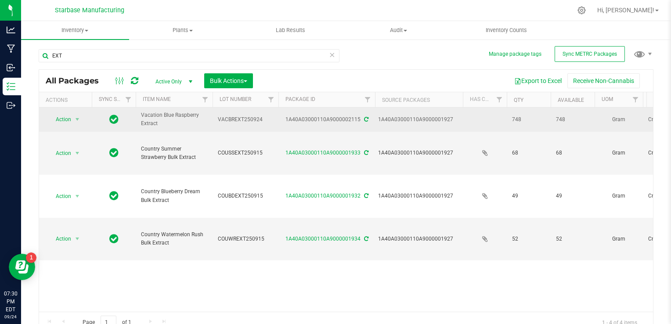
click at [227, 119] on span "VACBREXT250924" at bounding box center [245, 119] width 55 height 8
click at [227, 119] on input "VACBREXT250924" at bounding box center [243, 120] width 63 height 14
